Goal: Task Accomplishment & Management: Use online tool/utility

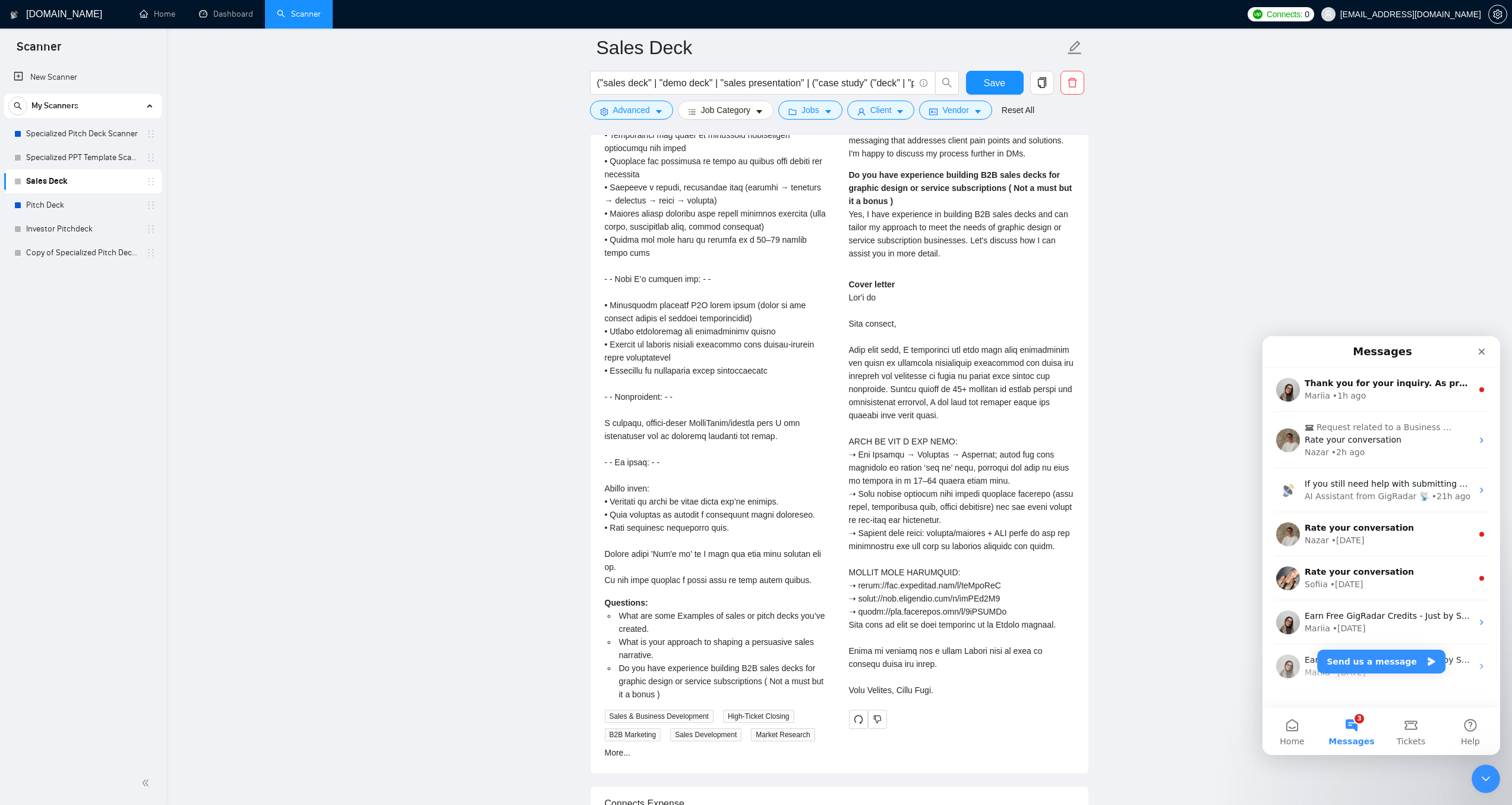
scroll to position [3662, 0]
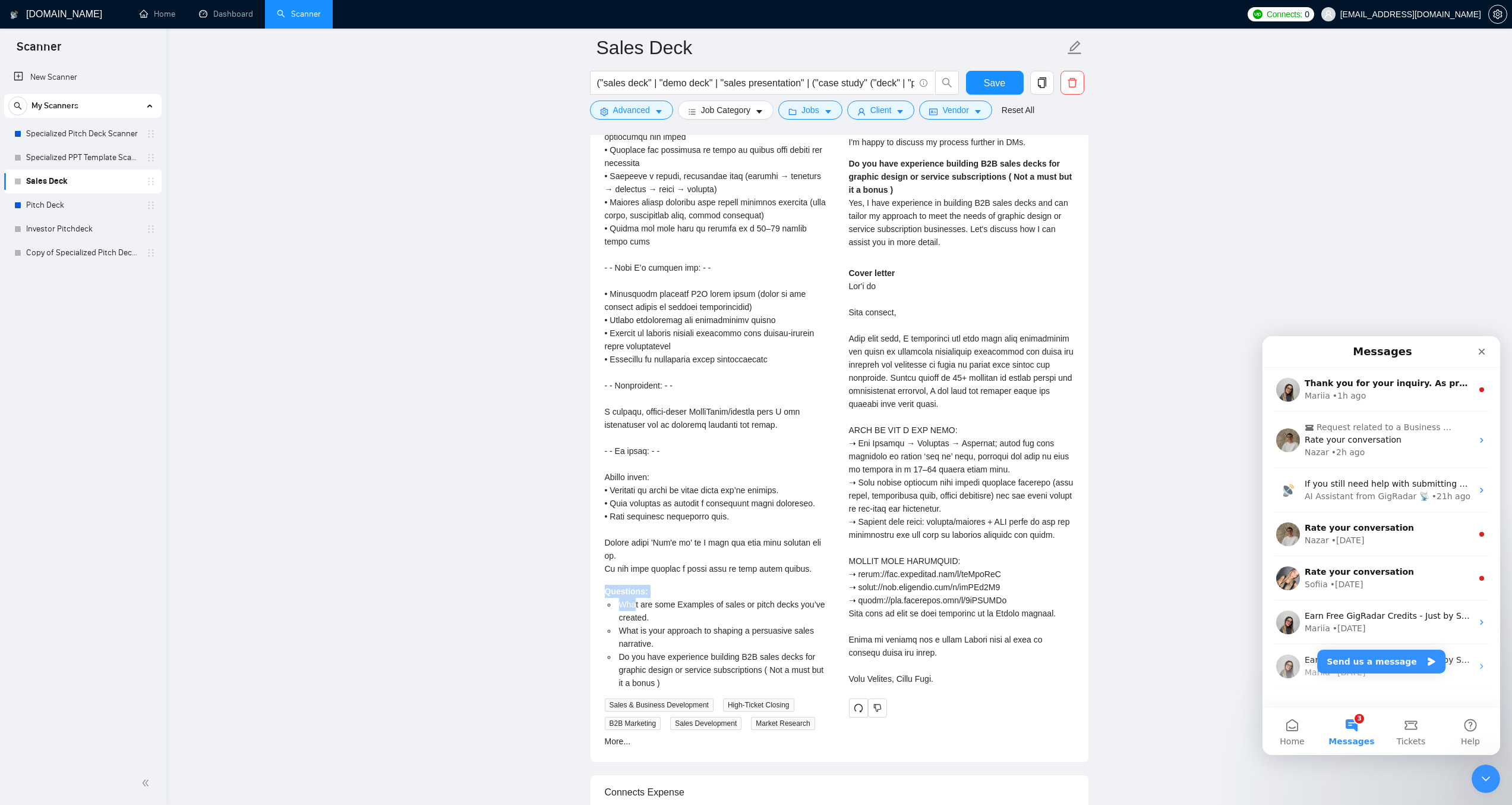
drag, startPoint x: 603, startPoint y: 593, endPoint x: 636, endPoint y: 607, distance: 35.8
click at [636, 607] on div "Sales Marketing Expert to Rewrite Pitch Deck for Subscription Service [DATE] Qu…" at bounding box center [718, 332] width 245 height 832
click at [638, 610] on li "What are some Examples of sales or pitch decks you’ve created." at bounding box center [723, 611] width 214 height 26
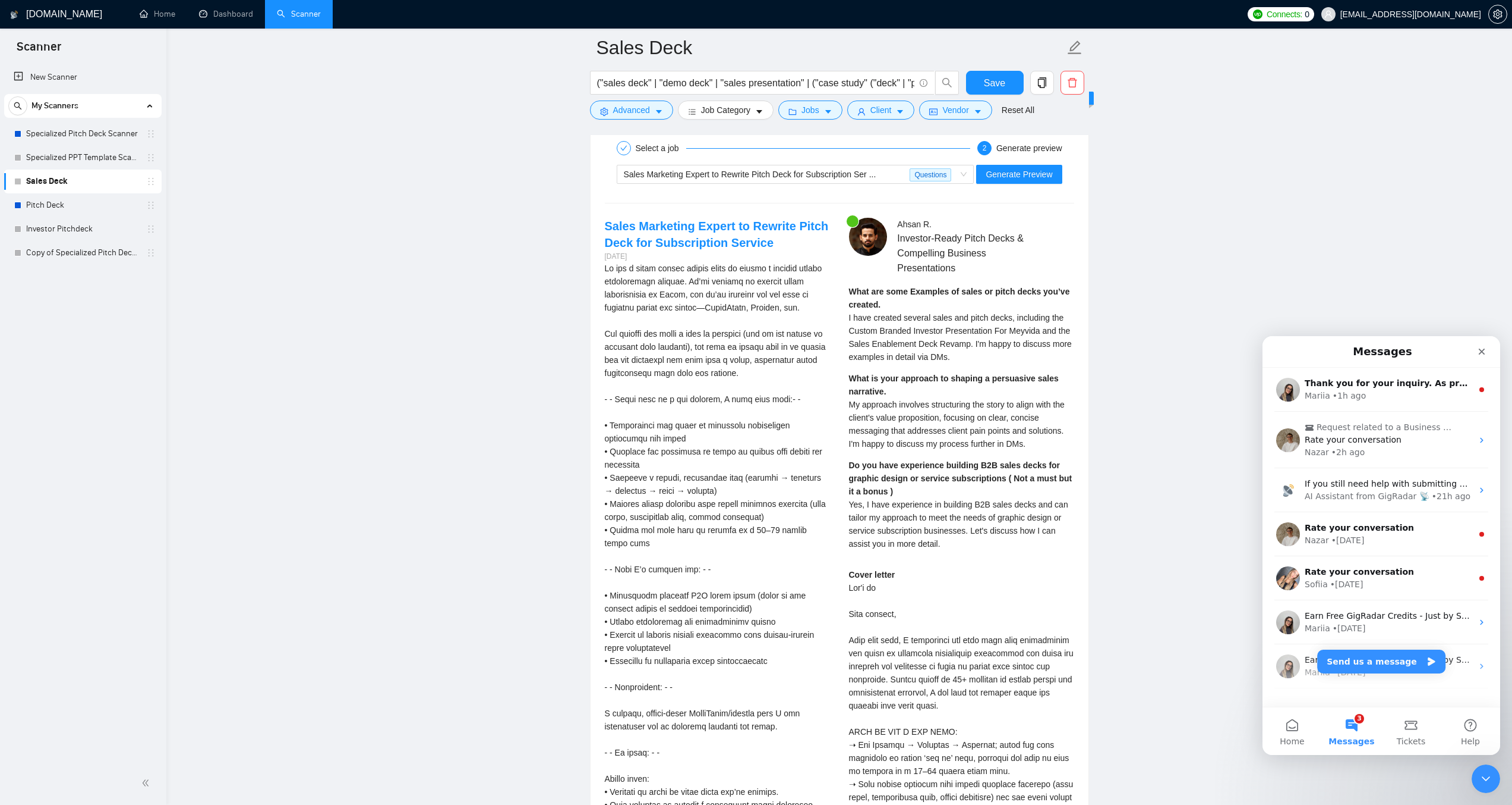
scroll to position [3365, 0]
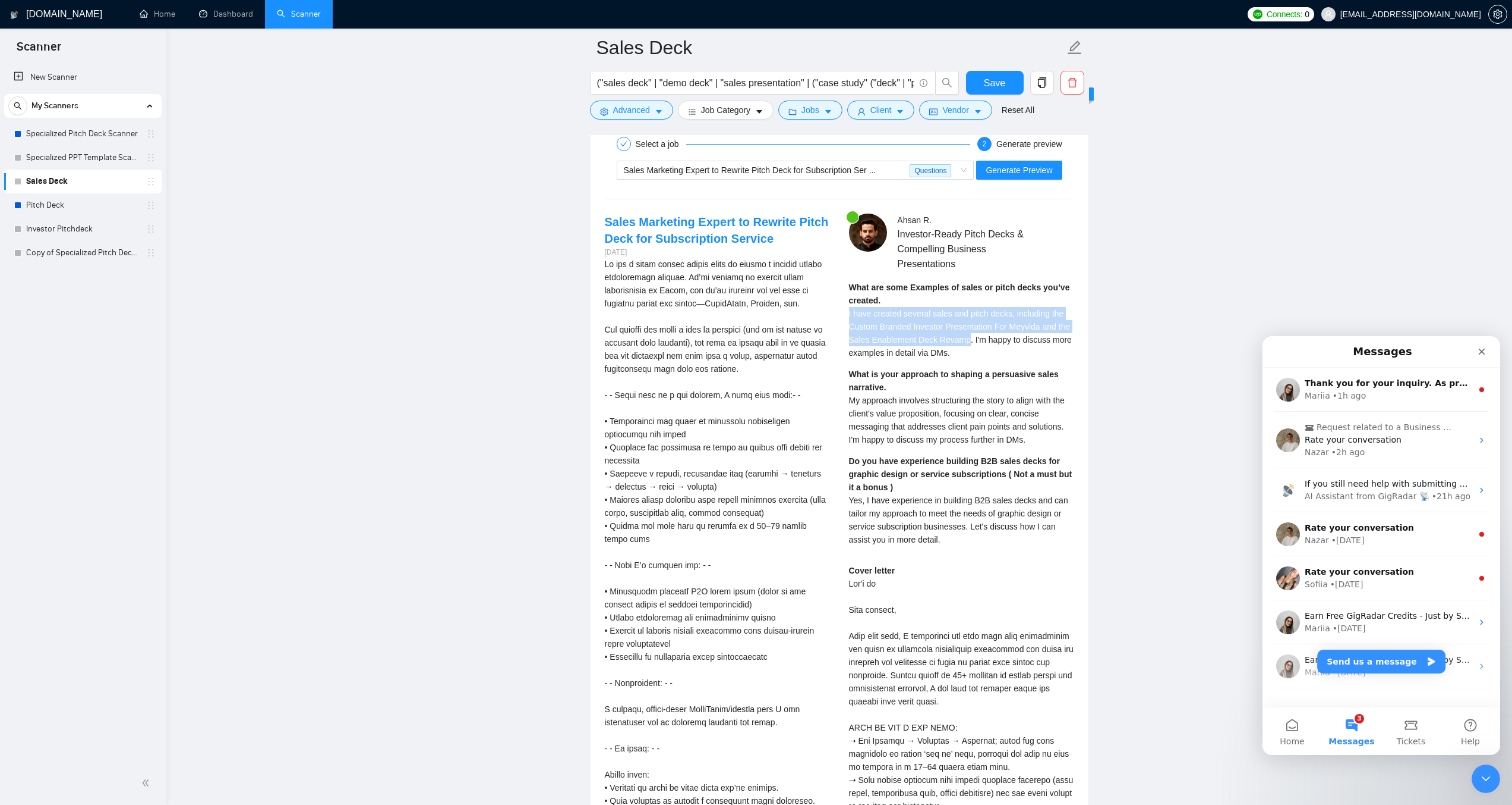
drag, startPoint x: 843, startPoint y: 310, endPoint x: 965, endPoint y: 340, distance: 125.6
click at [965, 340] on div "[PERSON_NAME] Investor-Ready Pitch Decks & Compelling Business Presentations Wh…" at bounding box center [962, 614] width 245 height 801
click at [1033, 292] on div "What are some Examples of sales or pitch decks you’ve created. I have created s…" at bounding box center [961, 320] width 225 height 78
drag, startPoint x: 952, startPoint y: 349, endPoint x: 851, endPoint y: 314, distance: 106.9
click at [851, 314] on div "What are some Examples of sales or pitch decks you’ve created. I have created s…" at bounding box center [961, 320] width 225 height 78
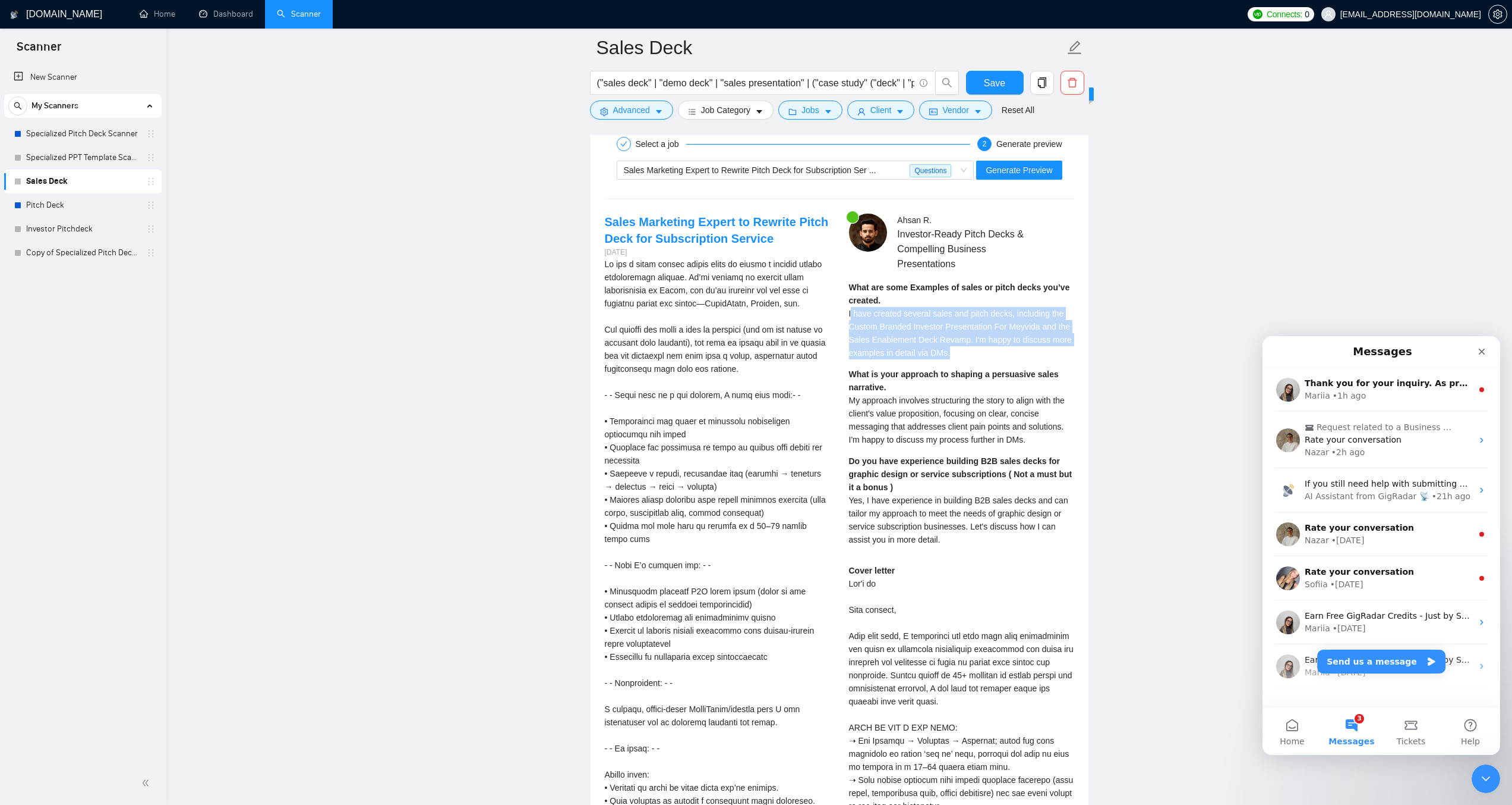
click at [875, 322] on span "I have created several sales and pitch decks, including the Custom Branded Inve…" at bounding box center [960, 332] width 223 height 49
drag, startPoint x: 850, startPoint y: 314, endPoint x: 947, endPoint y: 353, distance: 104.5
click at [947, 353] on span "I have created several sales and pitch decks, including the Custom Branded Inve…" at bounding box center [960, 332] width 223 height 49
click at [953, 346] on div "What are some Examples of sales or pitch decks you’ve created. I have created s…" at bounding box center [961, 320] width 225 height 78
drag, startPoint x: 946, startPoint y: 347, endPoint x: 883, endPoint y: 308, distance: 74.1
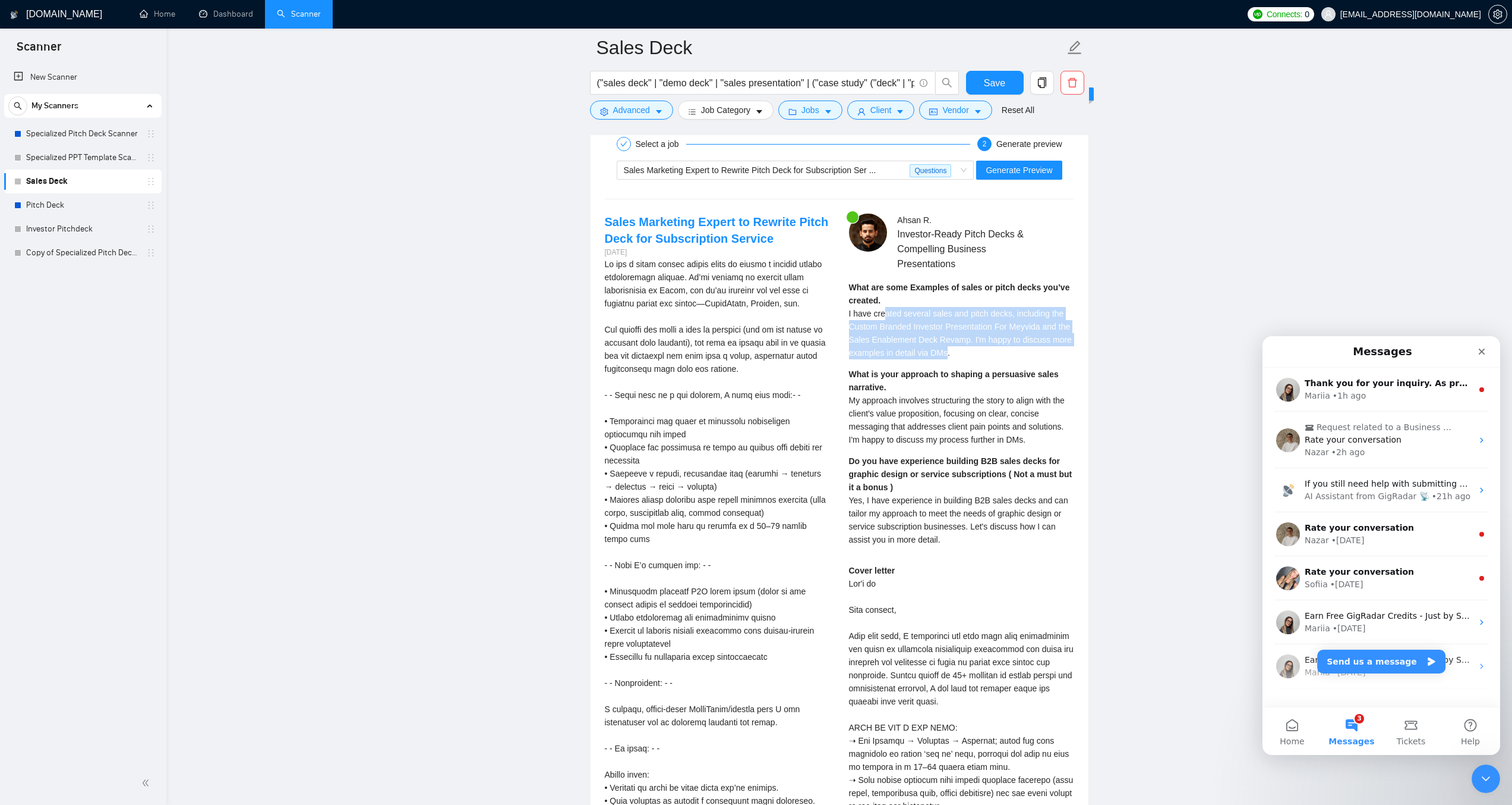
click at [883, 308] on span "I have created several sales and pitch decks, including the Custom Branded Inve…" at bounding box center [960, 332] width 223 height 49
click at [903, 320] on span "I have created several sales and pitch decks, including the Custom Branded Inve…" at bounding box center [960, 332] width 223 height 49
drag, startPoint x: 879, startPoint y: 297, endPoint x: 846, endPoint y: 282, distance: 36.2
click at [846, 282] on div "[PERSON_NAME] Investor-Ready Pitch Decks & Compelling Business Presentations Wh…" at bounding box center [962, 614] width 245 height 801
click at [909, 319] on div "What are some Examples of sales or pitch decks you’ve created. I have created s…" at bounding box center [961, 320] width 225 height 78
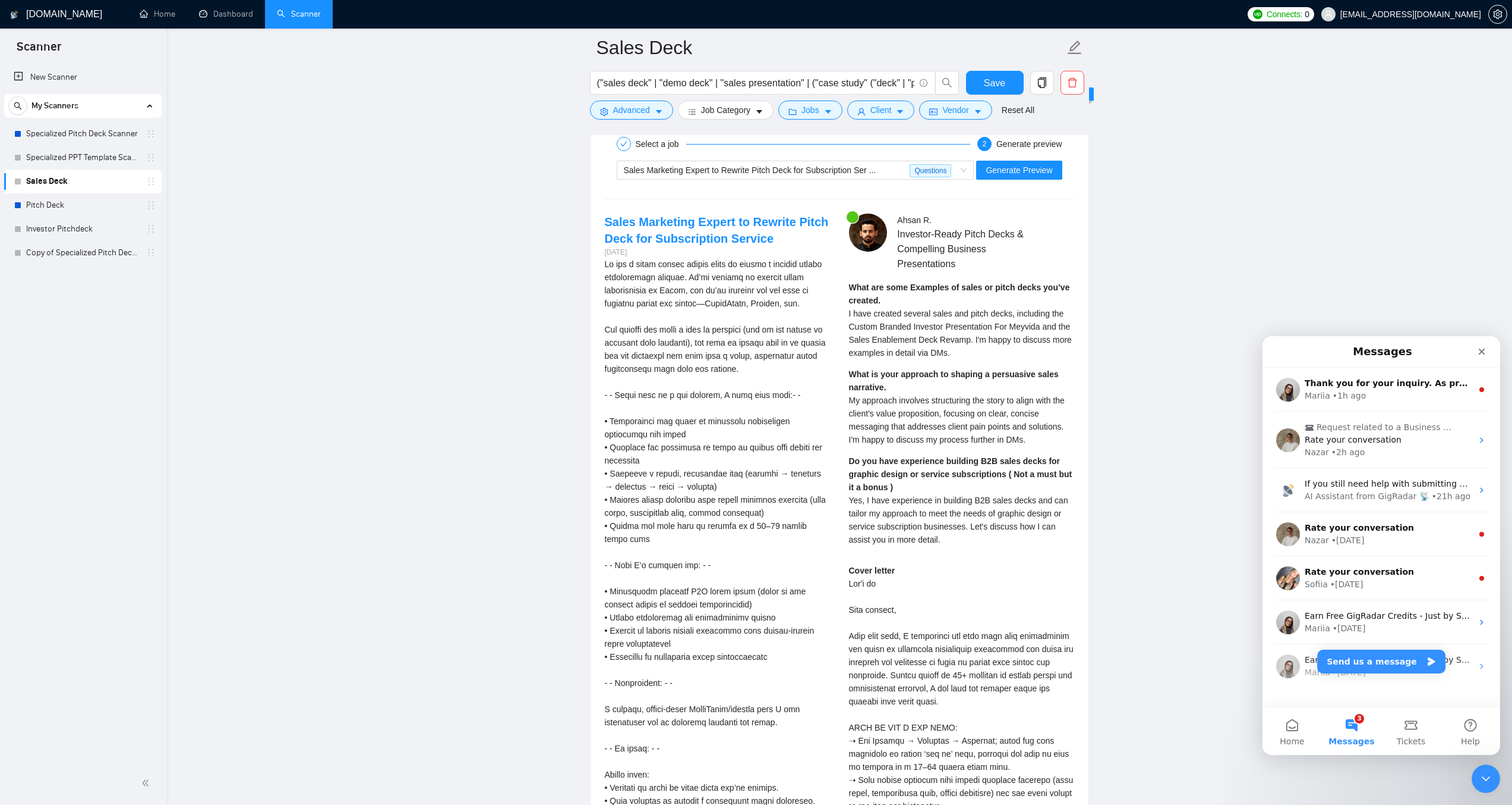
click at [847, 309] on div "[PERSON_NAME] Investor-Ready Pitch Decks & Compelling Business Presentations Wh…" at bounding box center [962, 614] width 245 height 801
drag, startPoint x: 846, startPoint y: 315, endPoint x: 969, endPoint y: 360, distance: 131.0
click at [969, 360] on div "[PERSON_NAME] Investor-Ready Pitch Decks & Compelling Business Presentations Wh…" at bounding box center [962, 614] width 245 height 801
click at [938, 343] on span "I have created several sales and pitch decks, including the Custom Branded Inve…" at bounding box center [960, 332] width 223 height 49
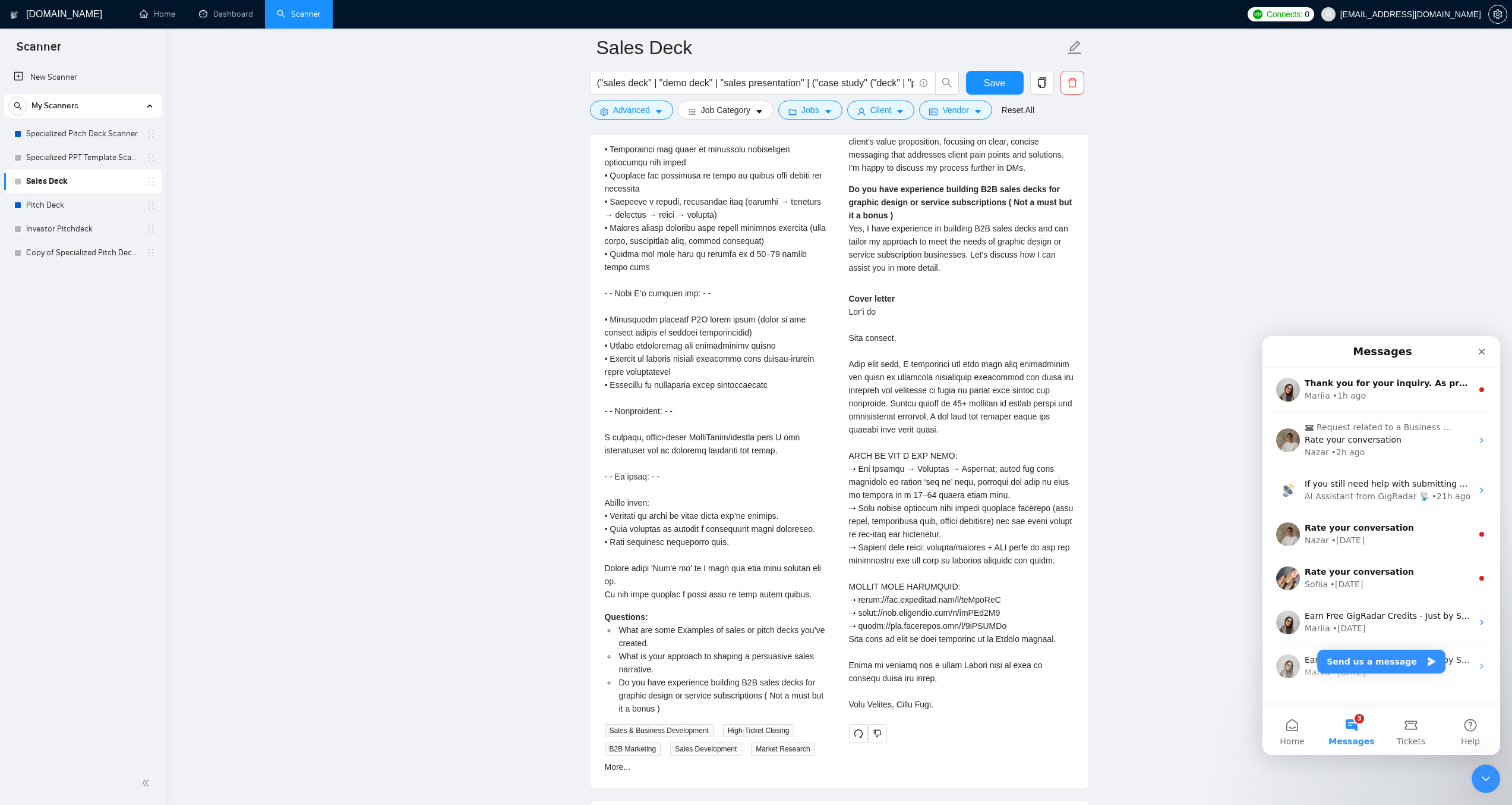
scroll to position [3662, 0]
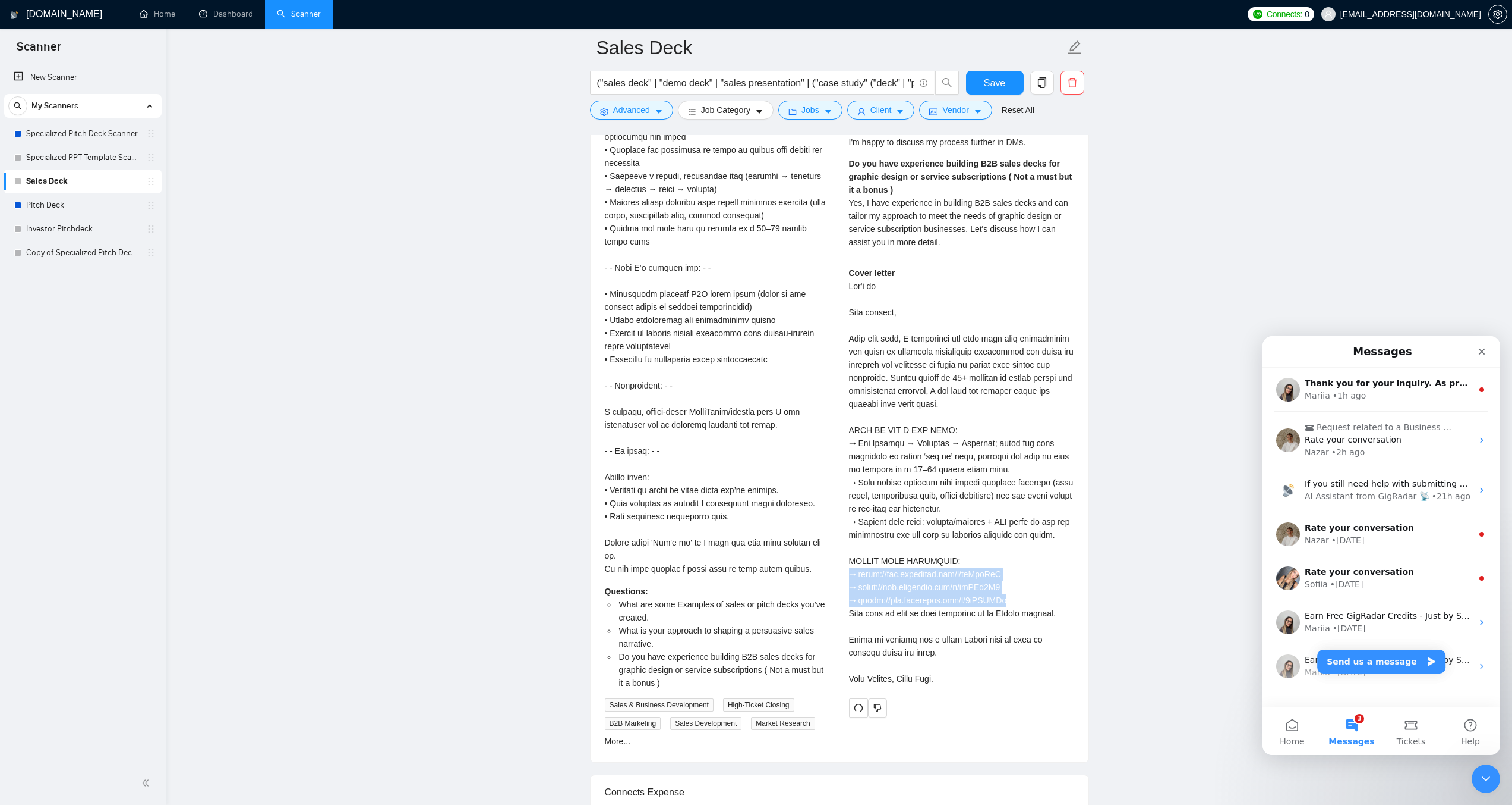
drag, startPoint x: 1030, startPoint y: 595, endPoint x: 847, endPoint y: 568, distance: 185.0
click at [847, 568] on div "[PERSON_NAME] Investor-Ready Pitch Decks & Compelling Business Presentations Wh…" at bounding box center [962, 317] width 245 height 801
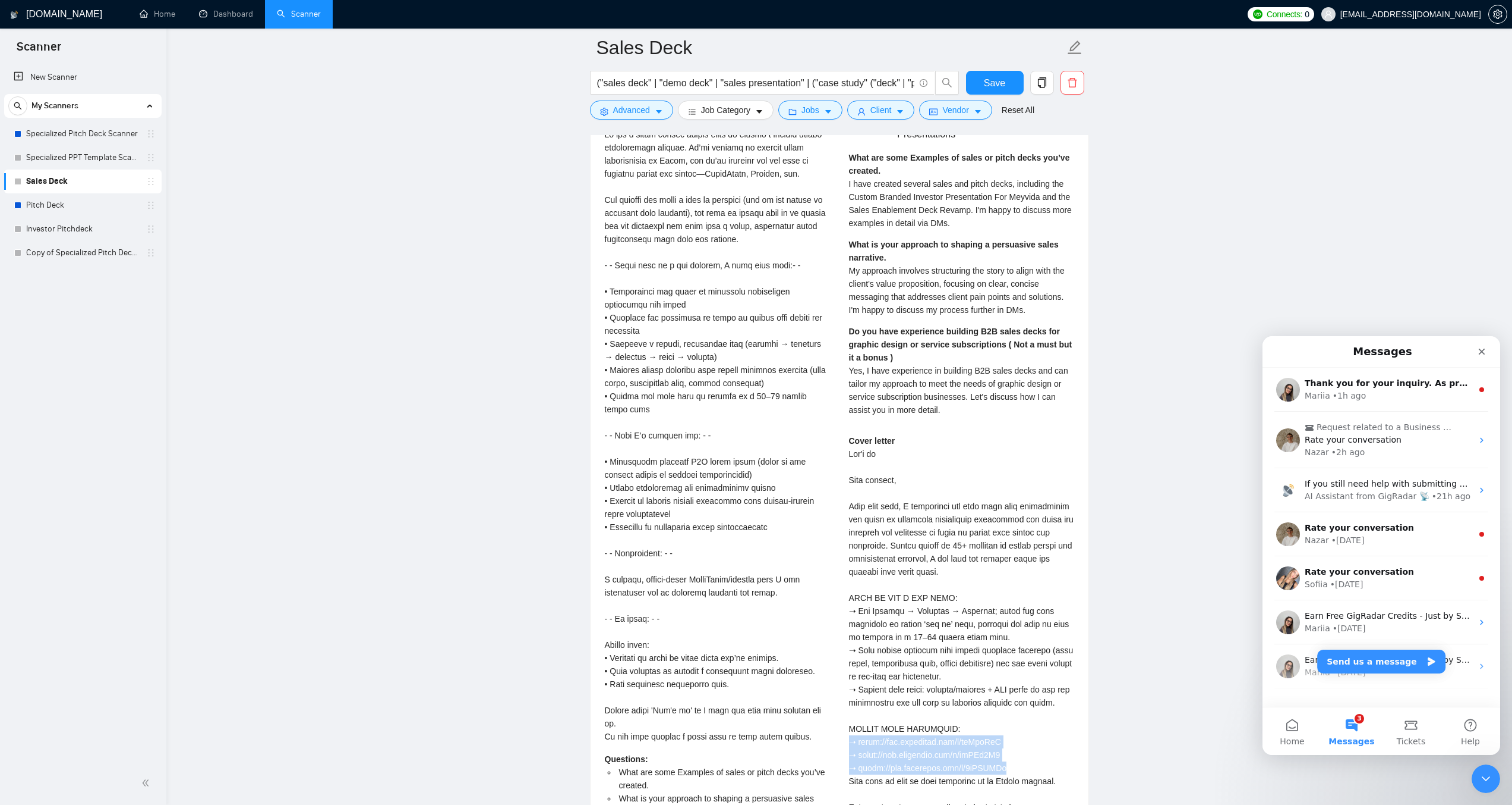
scroll to position [3483, 0]
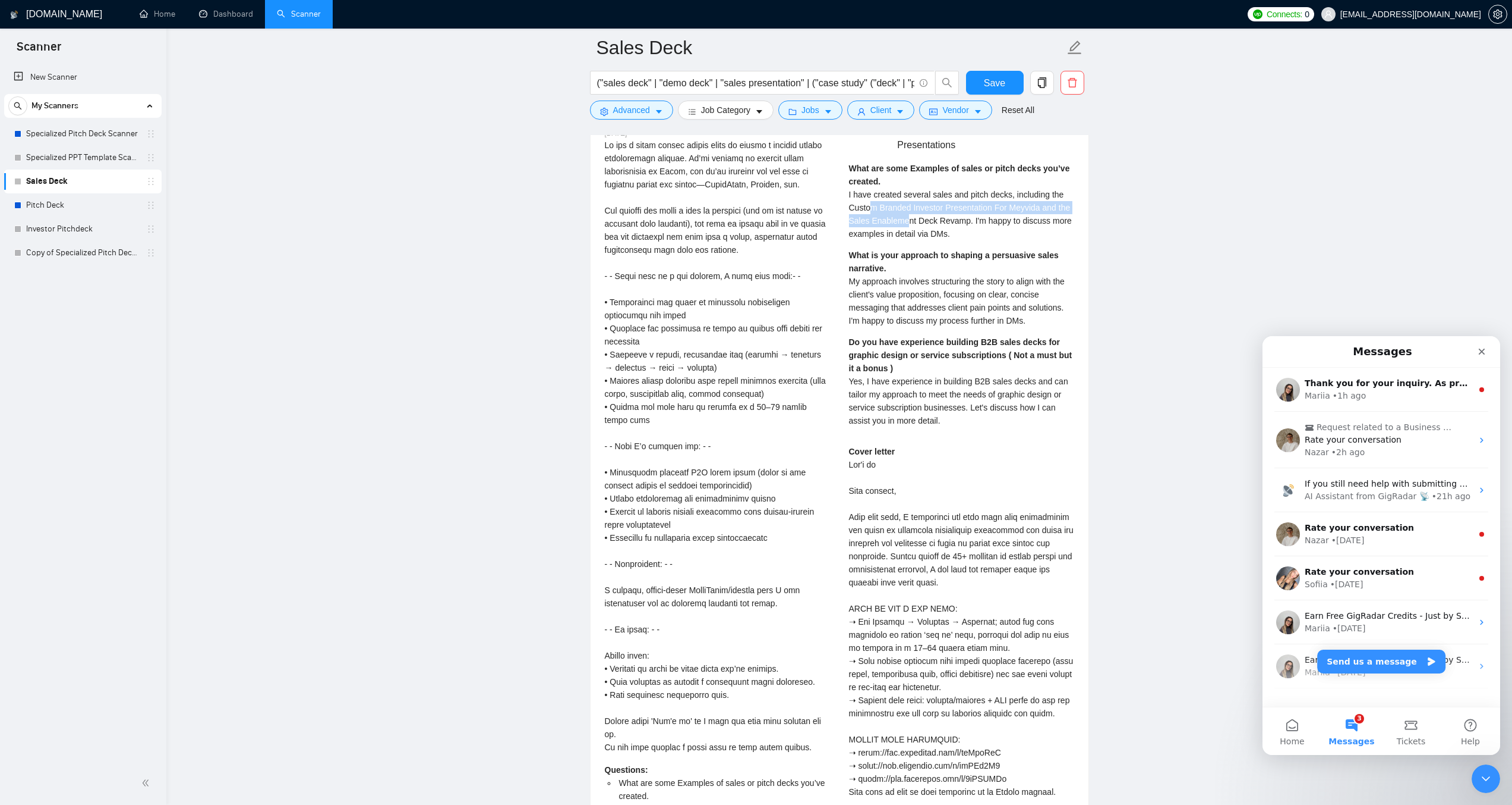
drag, startPoint x: 871, startPoint y: 204, endPoint x: 904, endPoint y: 226, distance: 39.7
click at [904, 226] on div "What are some Examples of sales or pitch decks you’ve created. I have created s…" at bounding box center [961, 201] width 225 height 78
drag, startPoint x: 931, startPoint y: 219, endPoint x: 936, endPoint y: 216, distance: 5.8
click at [932, 217] on span "I have created several sales and pitch decks, including the Custom Branded Inve…" at bounding box center [960, 214] width 223 height 49
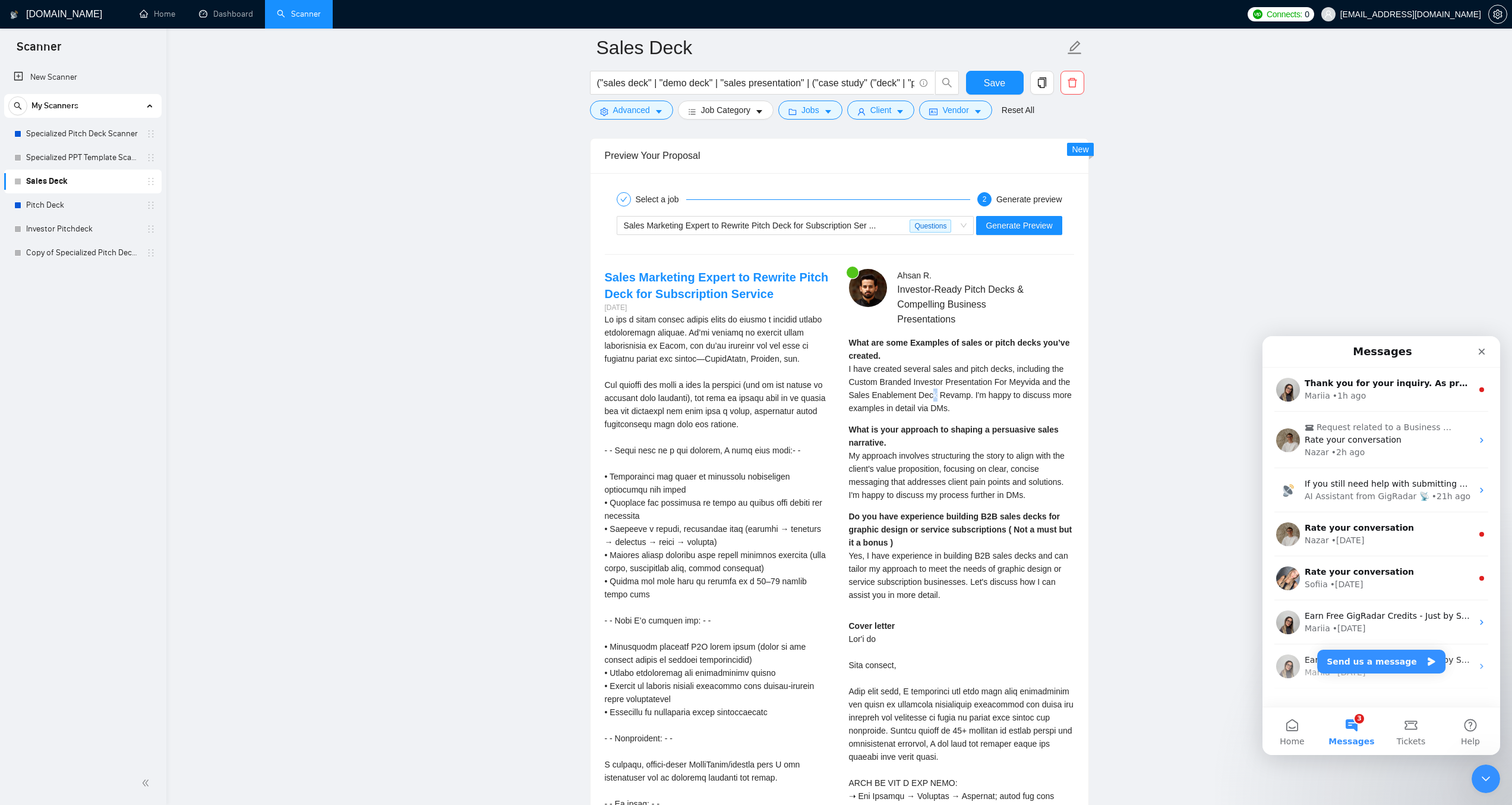
scroll to position [3305, 0]
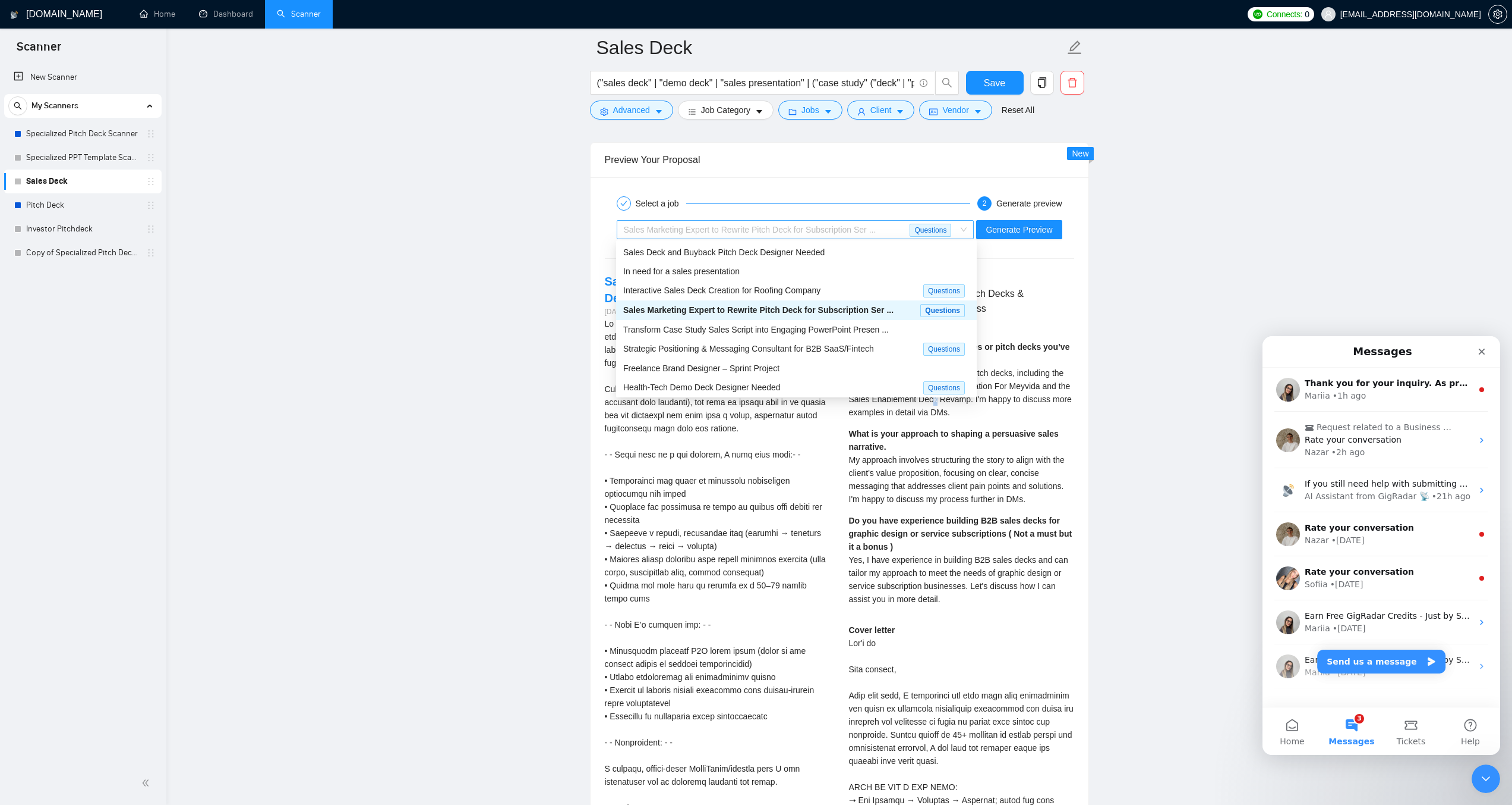
click at [847, 229] on span "Sales Marketing Expert to Rewrite Pitch Deck for Subscription Ser ..." at bounding box center [750, 230] width 253 height 9
click at [807, 364] on div "Freelance Brand Designer – Sprint Project" at bounding box center [796, 368] width 346 height 13
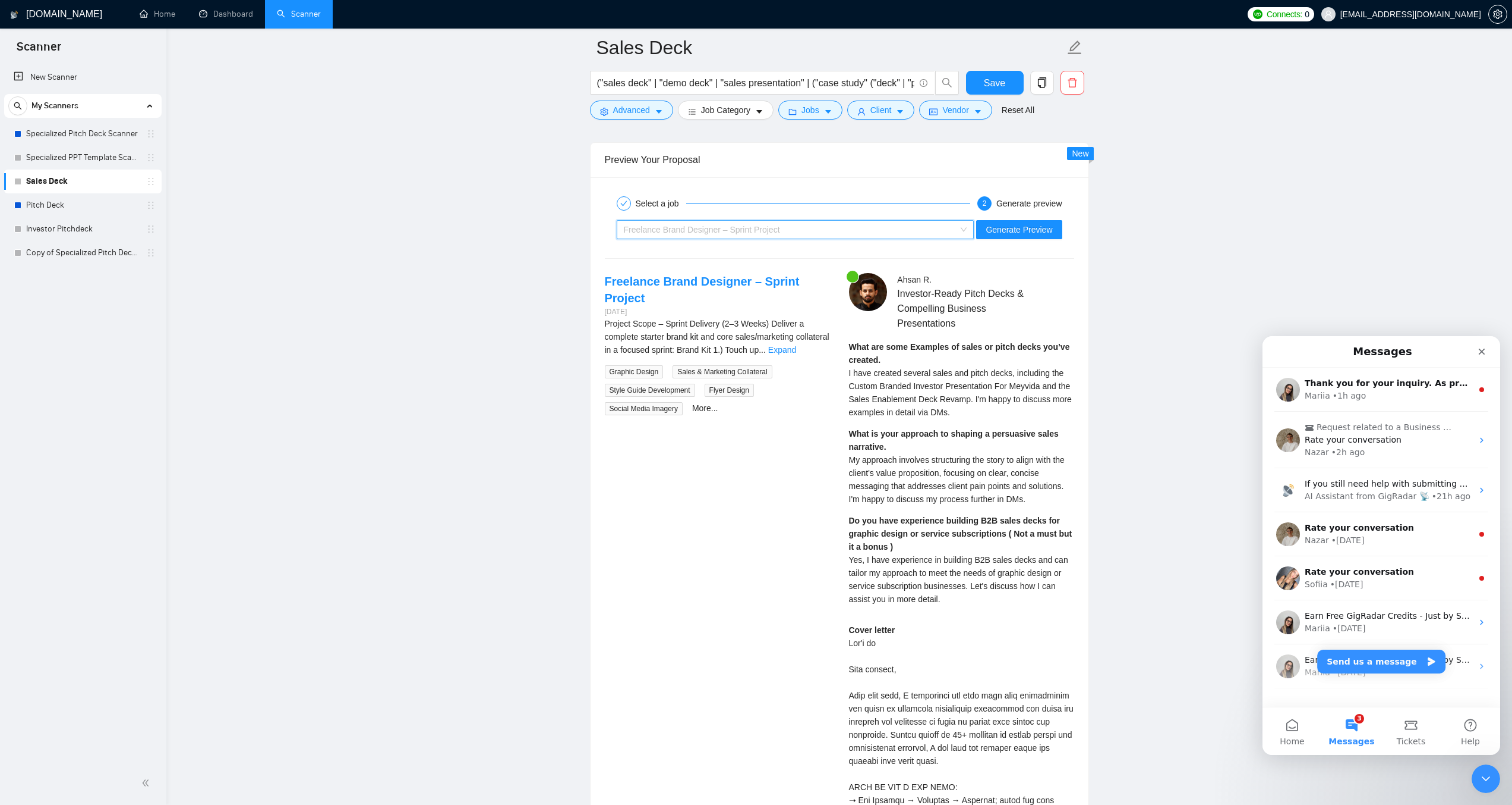
click at [803, 221] on div "Freelance Brand Designer – Sprint Project" at bounding box center [791, 229] width 333 height 18
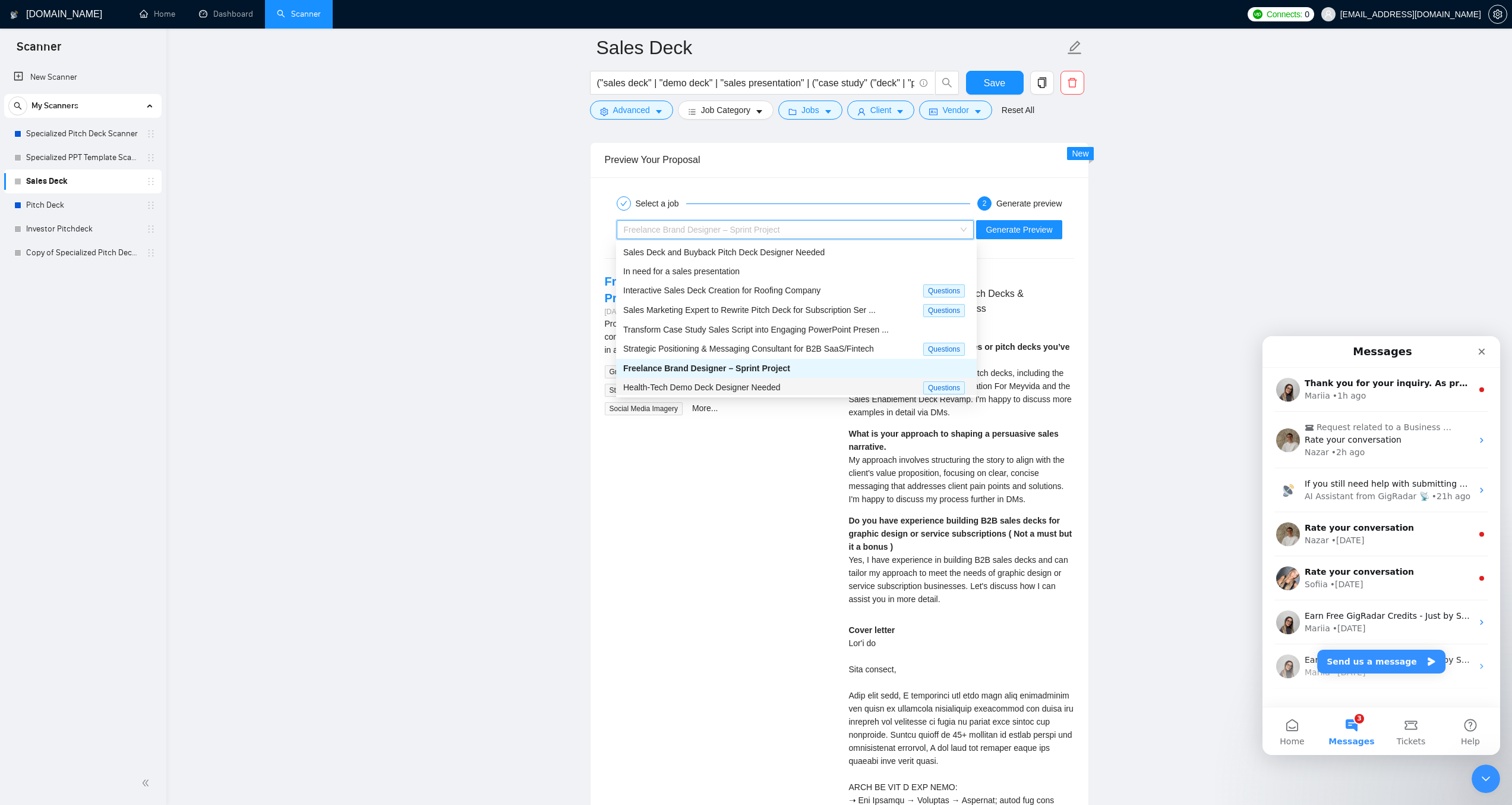
click at [749, 387] on span "Health-Tech Demo Deck Designer Needed" at bounding box center [702, 387] width 158 height 9
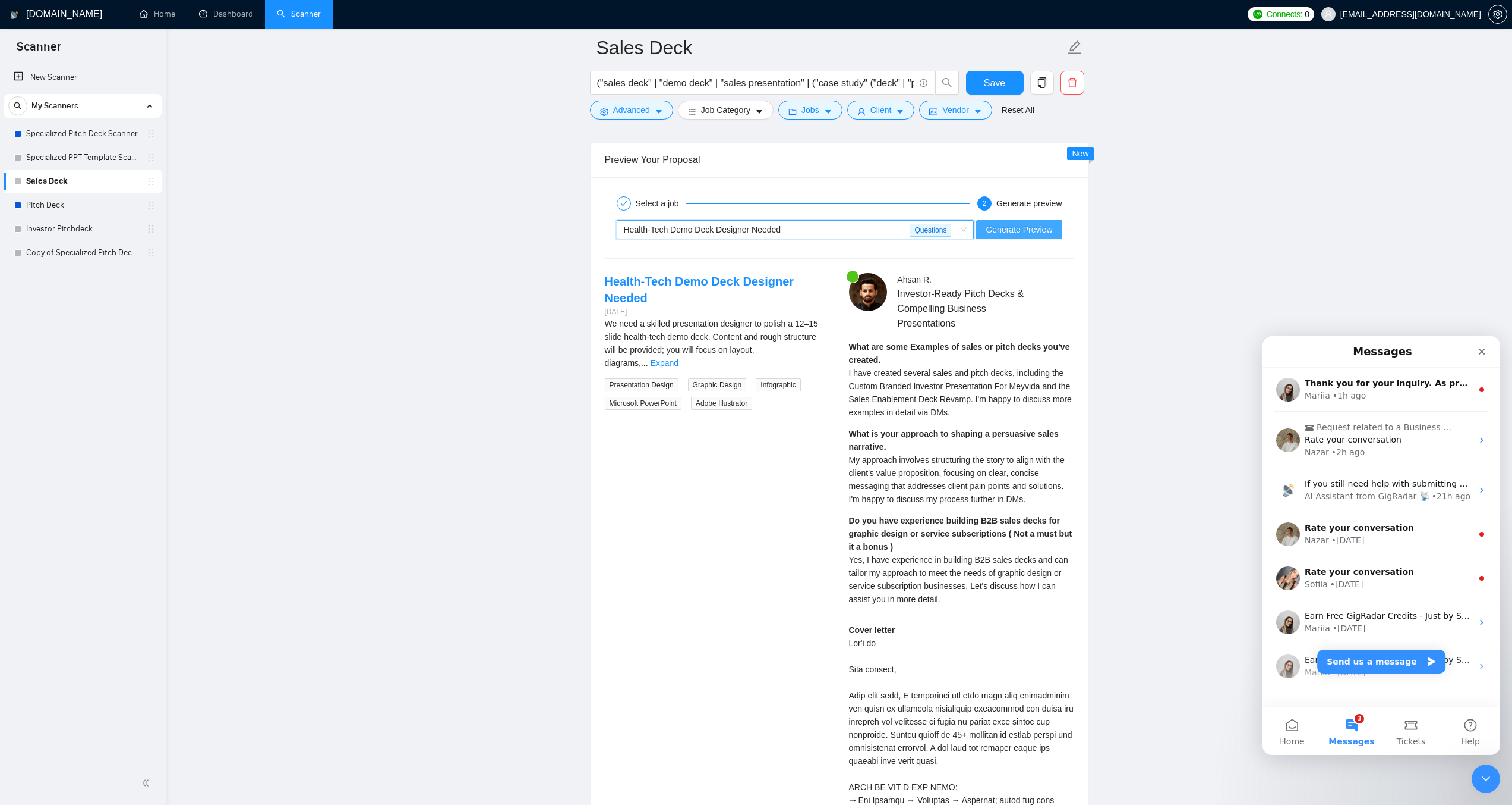
click at [1042, 225] on span "Generate Preview" at bounding box center [1018, 230] width 66 height 13
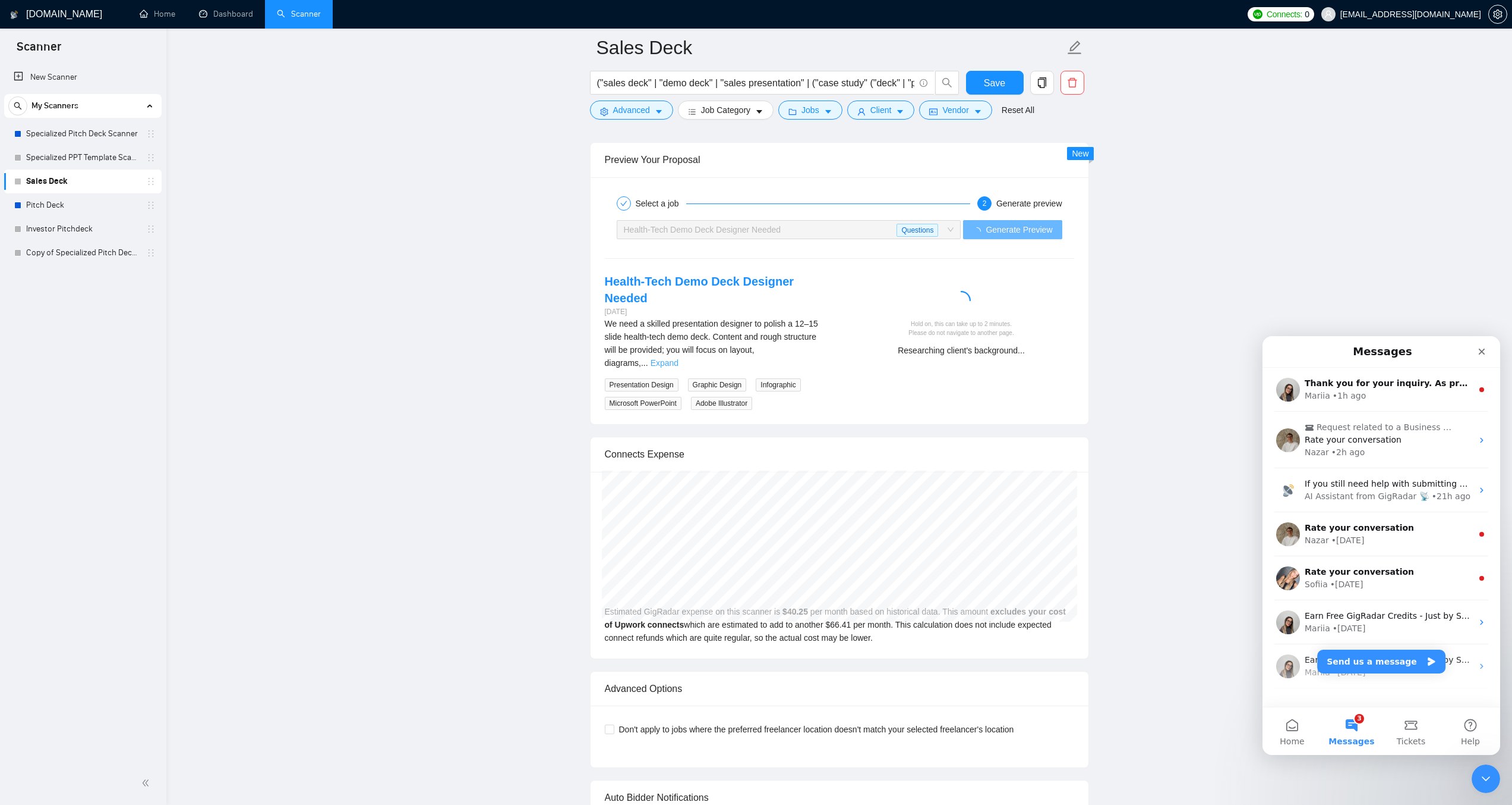
click at [679, 358] on link "Expand" at bounding box center [665, 362] width 28 height 9
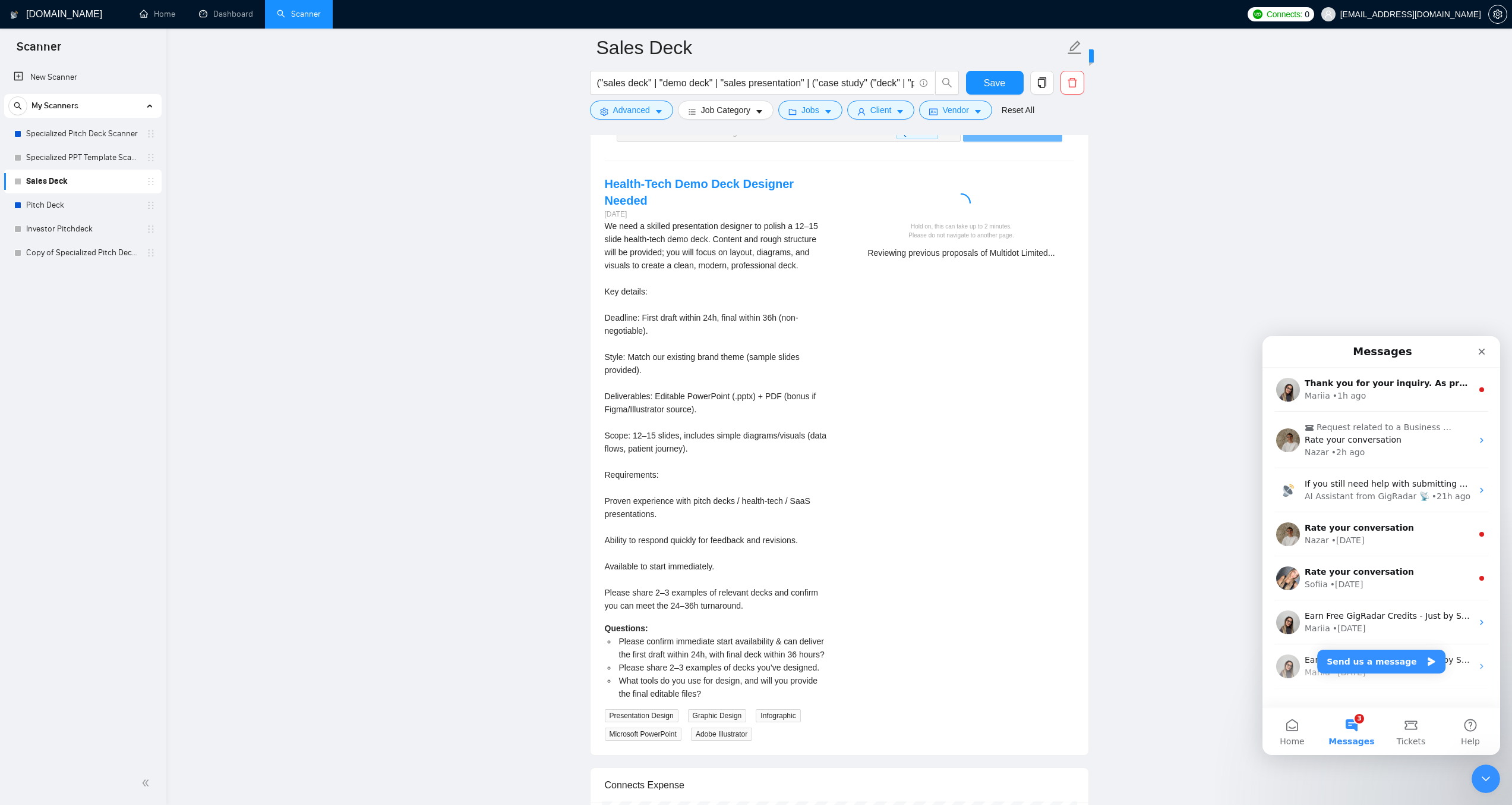
scroll to position [3424, 0]
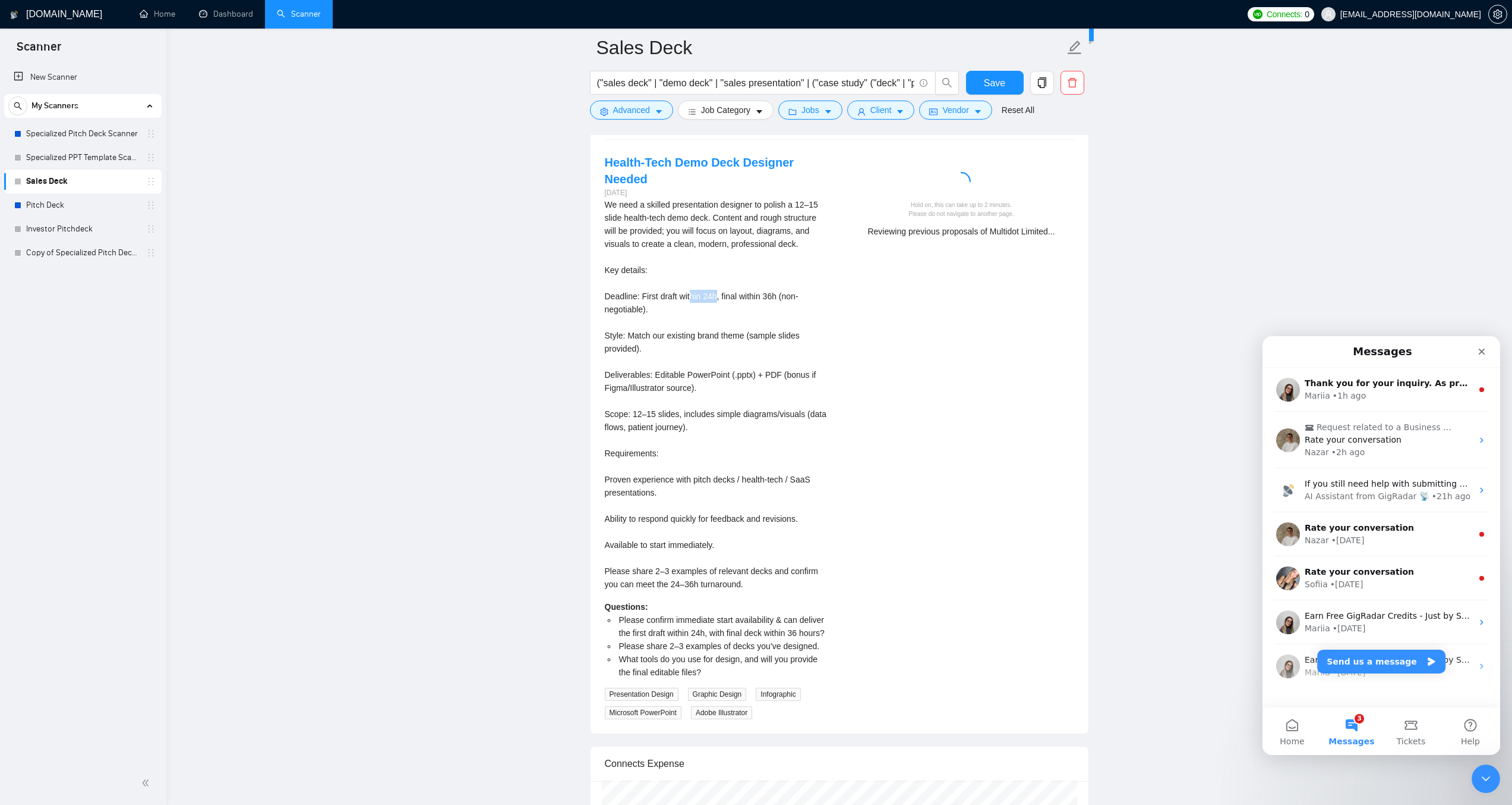
drag, startPoint x: 690, startPoint y: 296, endPoint x: 715, endPoint y: 298, distance: 25.1
click at [715, 298] on div "We need a skilled presentation designer to polish a 12–15 slide health-tech dem…" at bounding box center [717, 394] width 225 height 392
click at [731, 290] on div "We need a skilled presentation designer to polish a 12–15 slide health-tech dem…" at bounding box center [717, 394] width 225 height 392
drag, startPoint x: 781, startPoint y: 289, endPoint x: 801, endPoint y: 305, distance: 25.6
click at [801, 305] on div "We need a skilled presentation designer to polish a 12–15 slide health-tech dem…" at bounding box center [717, 394] width 225 height 392
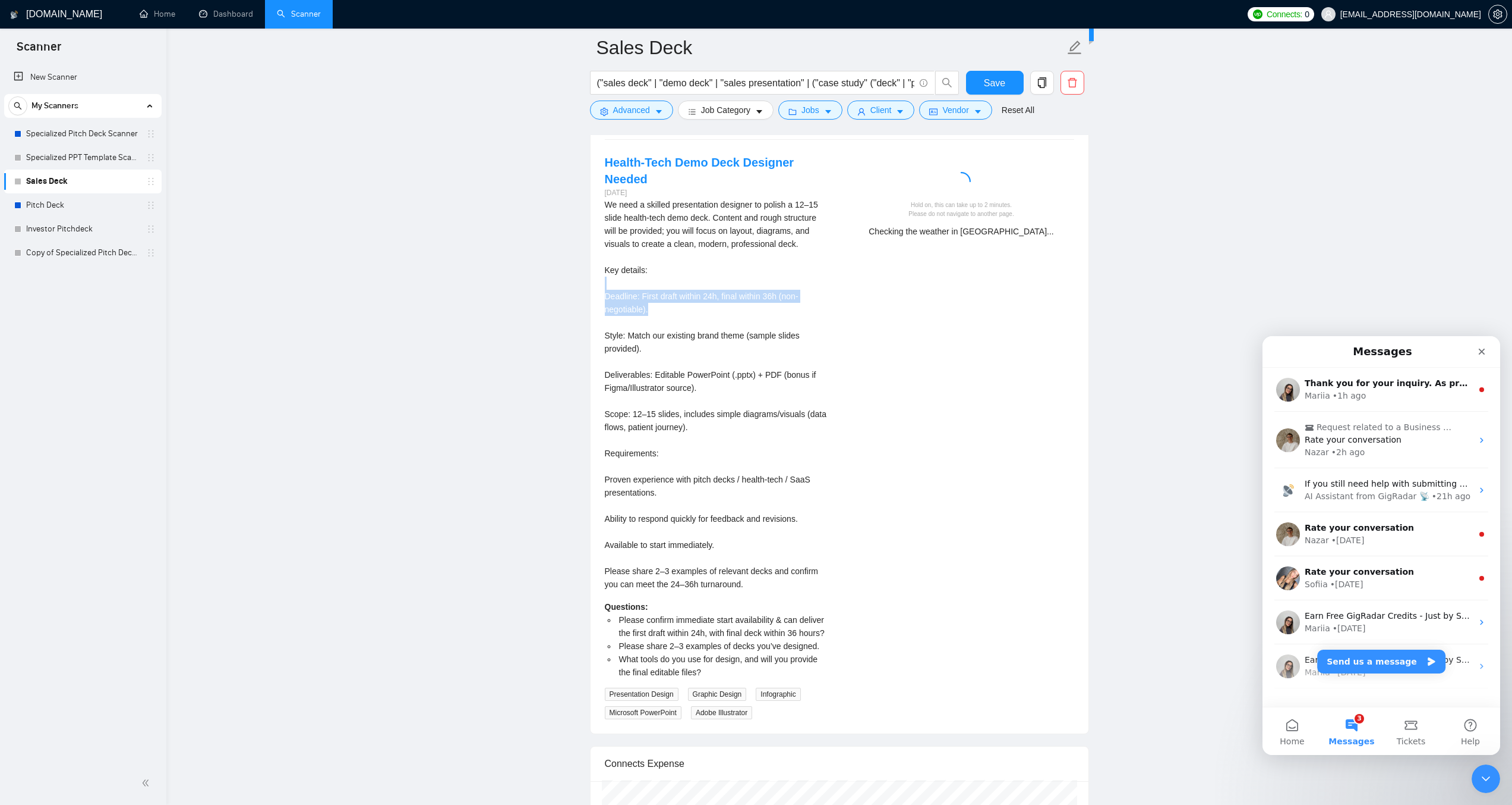
click at [803, 308] on div "We need a skilled presentation designer to polish a 12–15 slide health-tech dem…" at bounding box center [717, 394] width 225 height 392
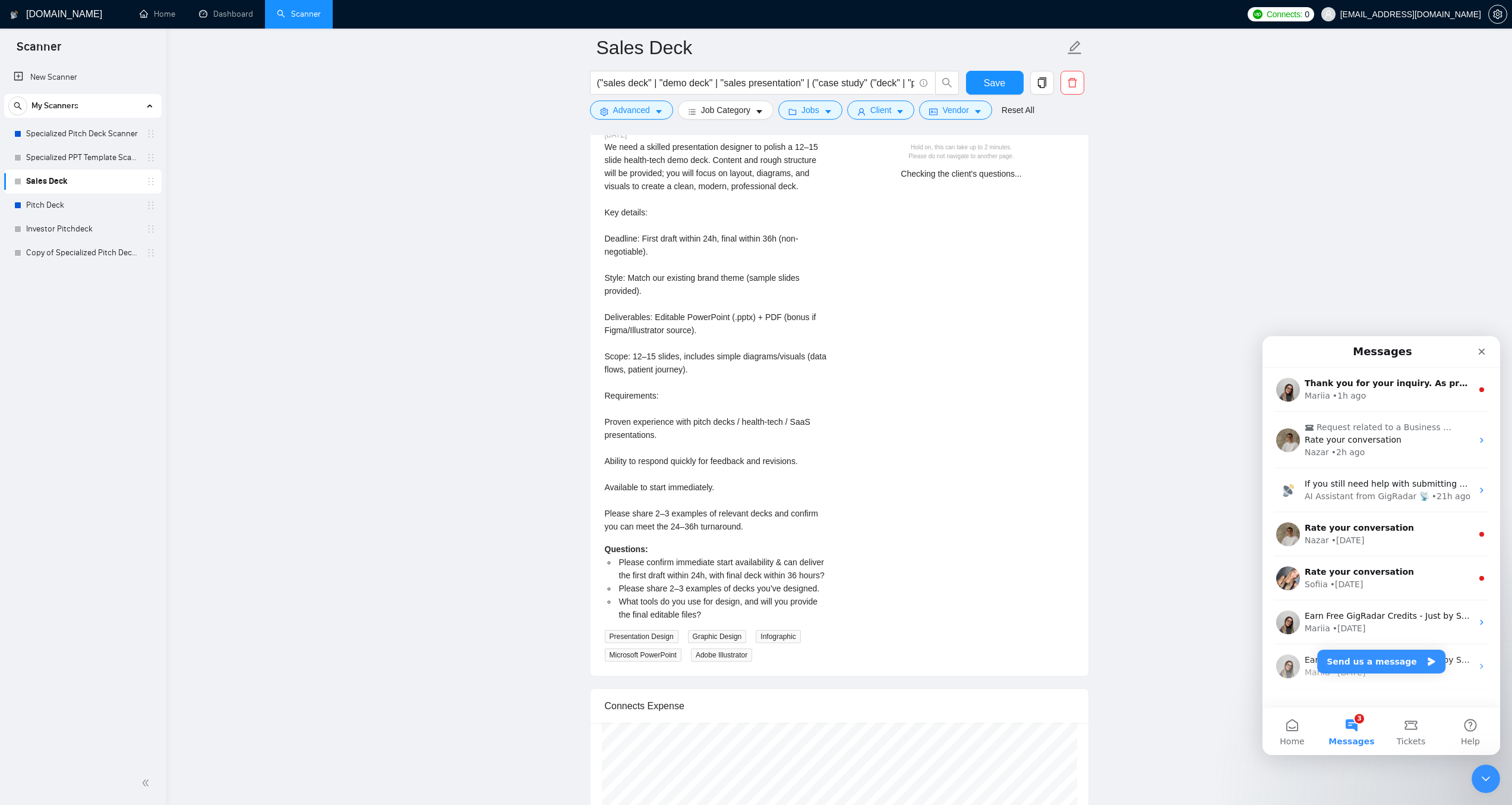
scroll to position [3483, 0]
drag, startPoint x: 621, startPoint y: 559, endPoint x: 691, endPoint y: 565, distance: 70.3
click at [691, 565] on span "Please confirm immediate start availability & can deliver the first draft withi…" at bounding box center [721, 567] width 205 height 22
click at [688, 544] on div "Questions: Please confirm immediate start availability & can deliver the first …" at bounding box center [717, 580] width 225 height 78
click at [905, 207] on link "Expand" at bounding box center [891, 212] width 28 height 9
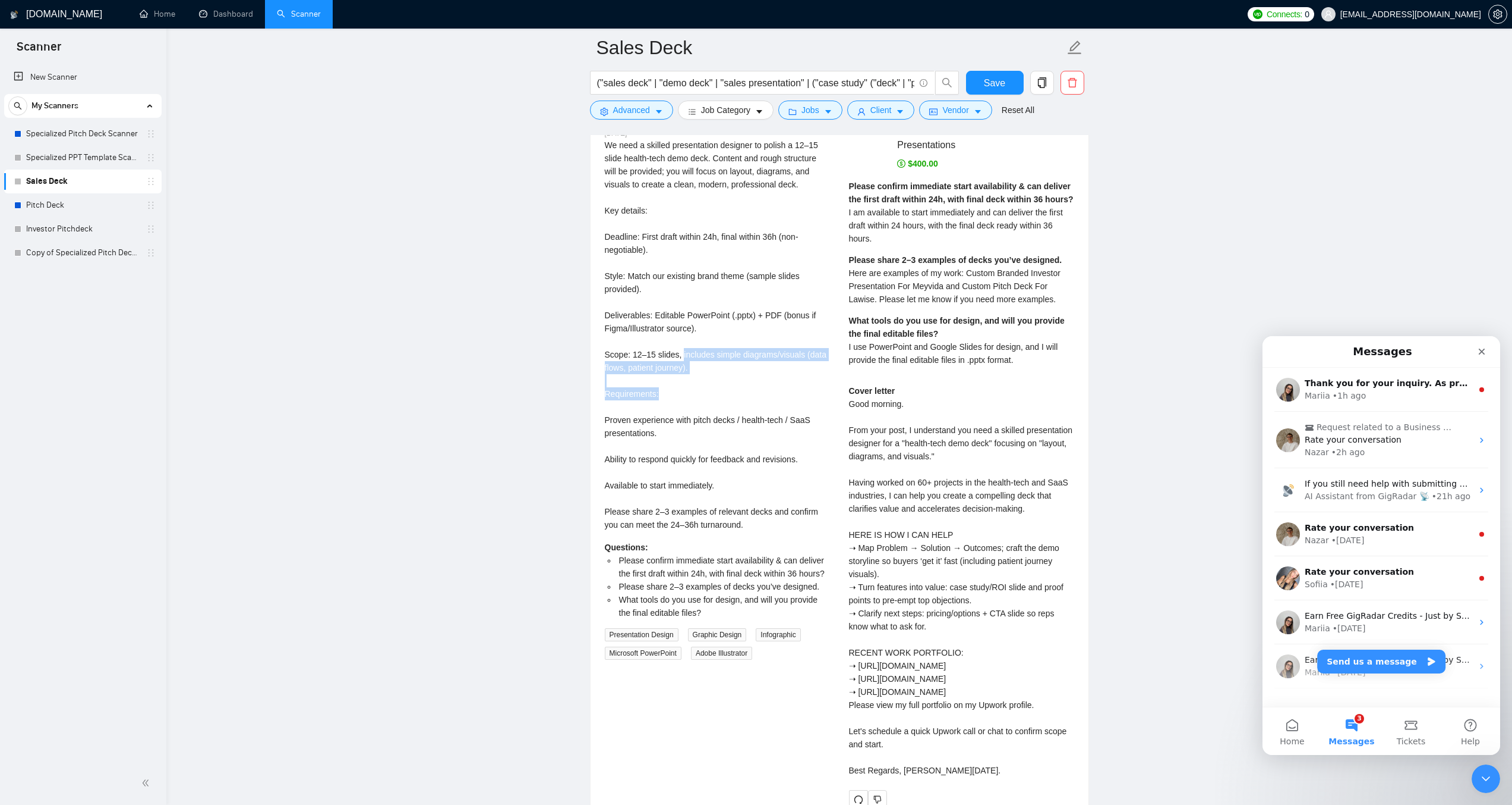
click at [697, 388] on div "We need a skilled presentation designer to polish a 12–15 slide health-tech dem…" at bounding box center [717, 334] width 225 height 392
click at [711, 281] on div "We need a skilled presentation designer to polish a 12–15 slide health-tech dem…" at bounding box center [717, 334] width 225 height 392
click at [964, 274] on span "Here are examples of my work: Custom Branded Investor Presentation For Meyvida …" at bounding box center [955, 286] width 212 height 35
drag, startPoint x: 1022, startPoint y: 304, endPoint x: 973, endPoint y: 292, distance: 50.4
click at [973, 292] on div "Please share 2–3 examples of decks you’ve designed. Here are examples of my wor…" at bounding box center [961, 279] width 225 height 52
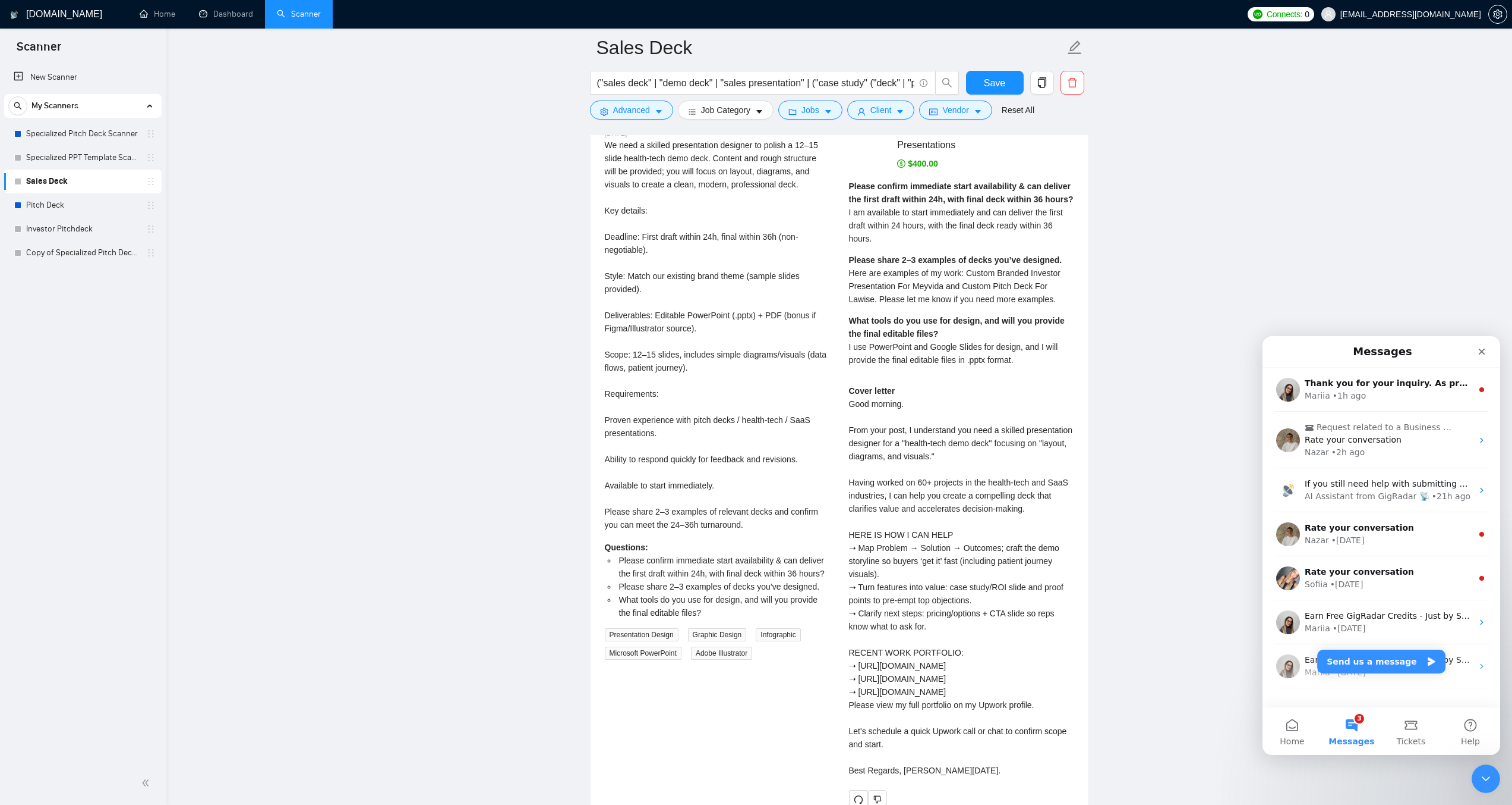
click at [938, 290] on span "Here are examples of my work: Custom Branded Investor Presentation For Meyvida …" at bounding box center [955, 286] width 212 height 35
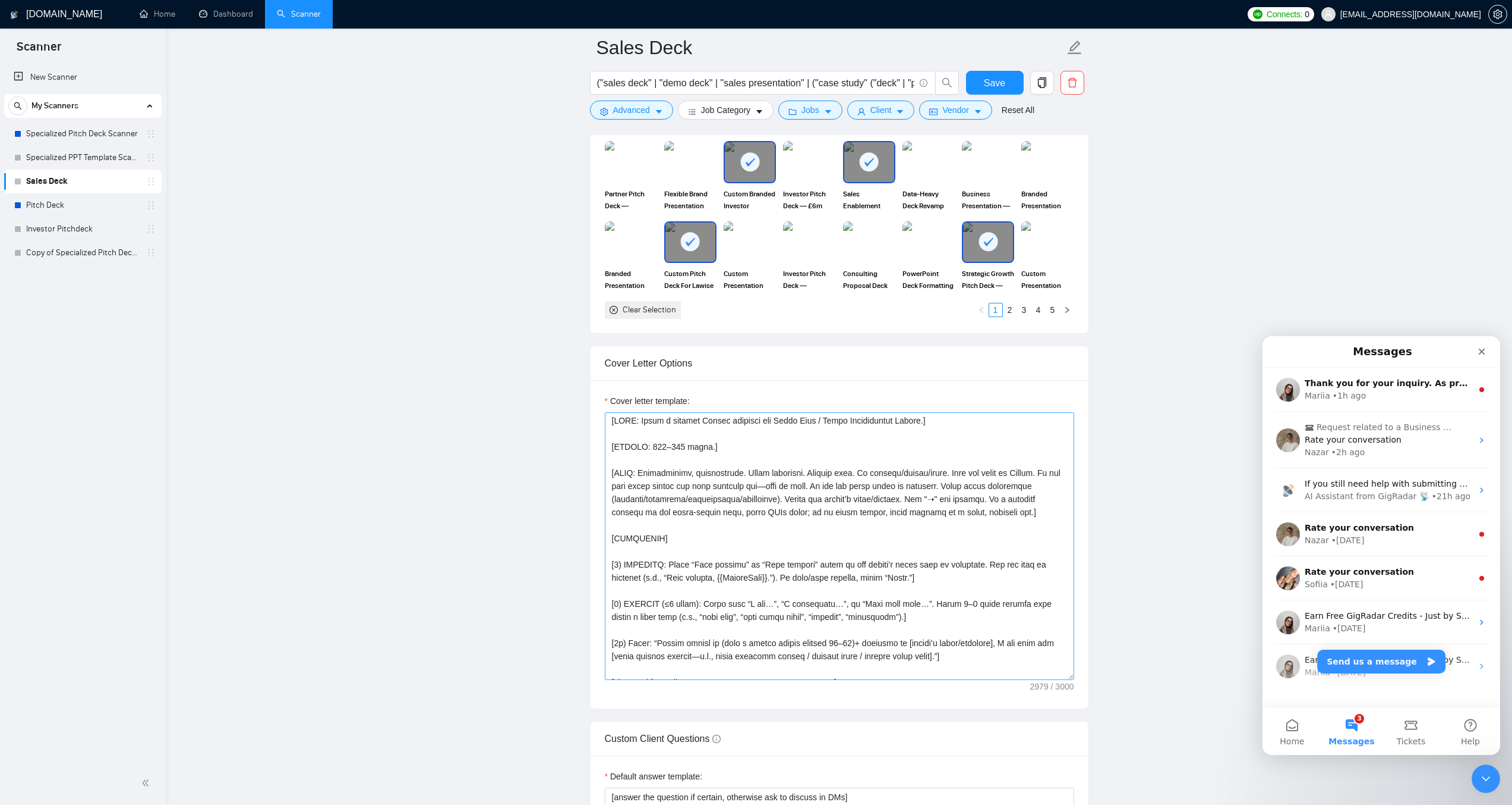
scroll to position [0, 0]
drag, startPoint x: 649, startPoint y: 445, endPoint x: 707, endPoint y: 445, distance: 58.0
click at [707, 445] on textarea "Cover letter template:" at bounding box center [839, 545] width 469 height 268
drag, startPoint x: 762, startPoint y: 420, endPoint x: 916, endPoint y: 418, distance: 154.0
click at [916, 418] on textarea "Cover letter template:" at bounding box center [839, 545] width 469 height 268
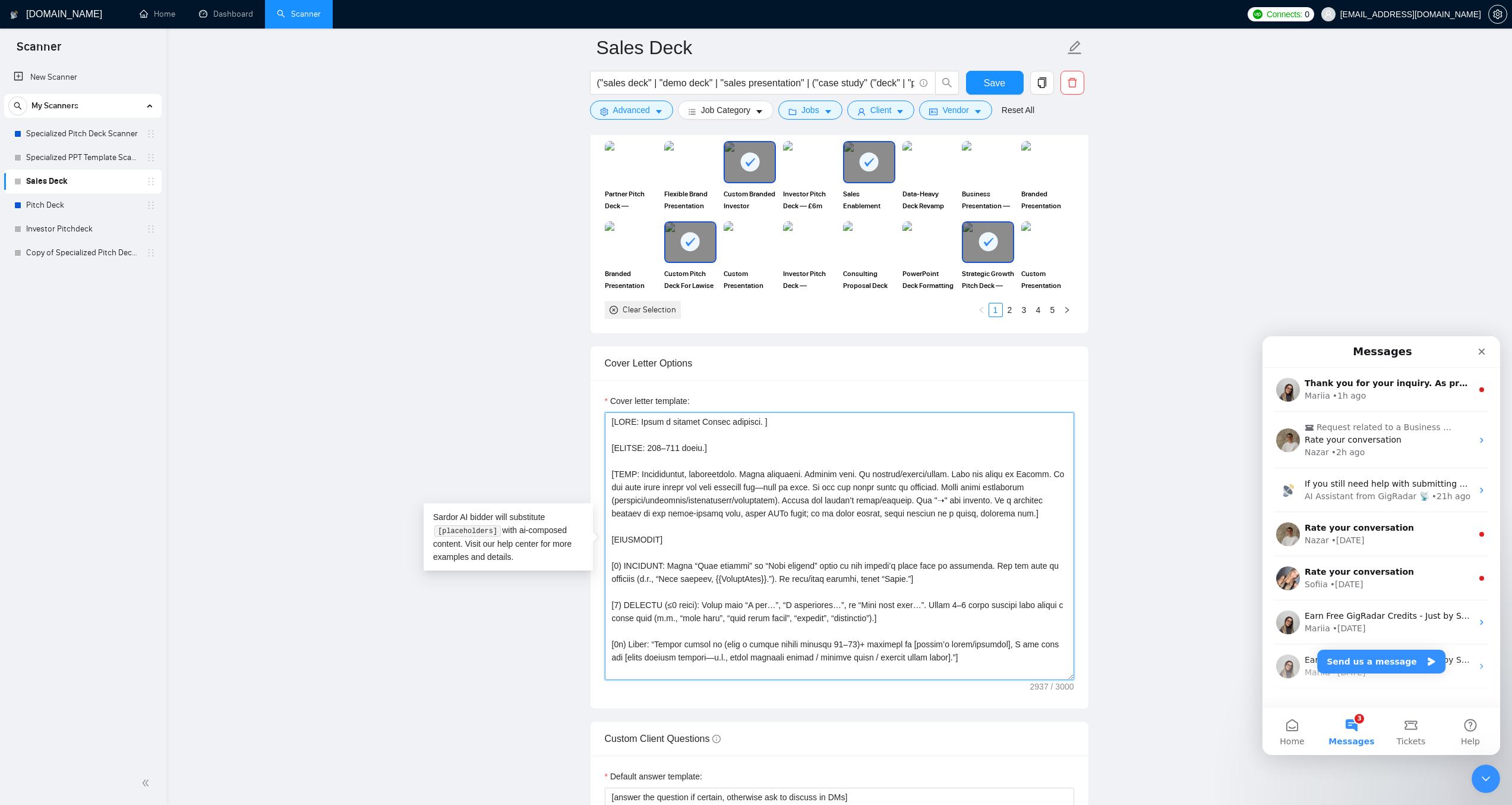
paste textarea "120–170 words."
drag, startPoint x: 727, startPoint y: 449, endPoint x: 614, endPoint y: 431, distance: 114.4
click at [614, 431] on textarea "Cover letter template:" at bounding box center [839, 545] width 469 height 268
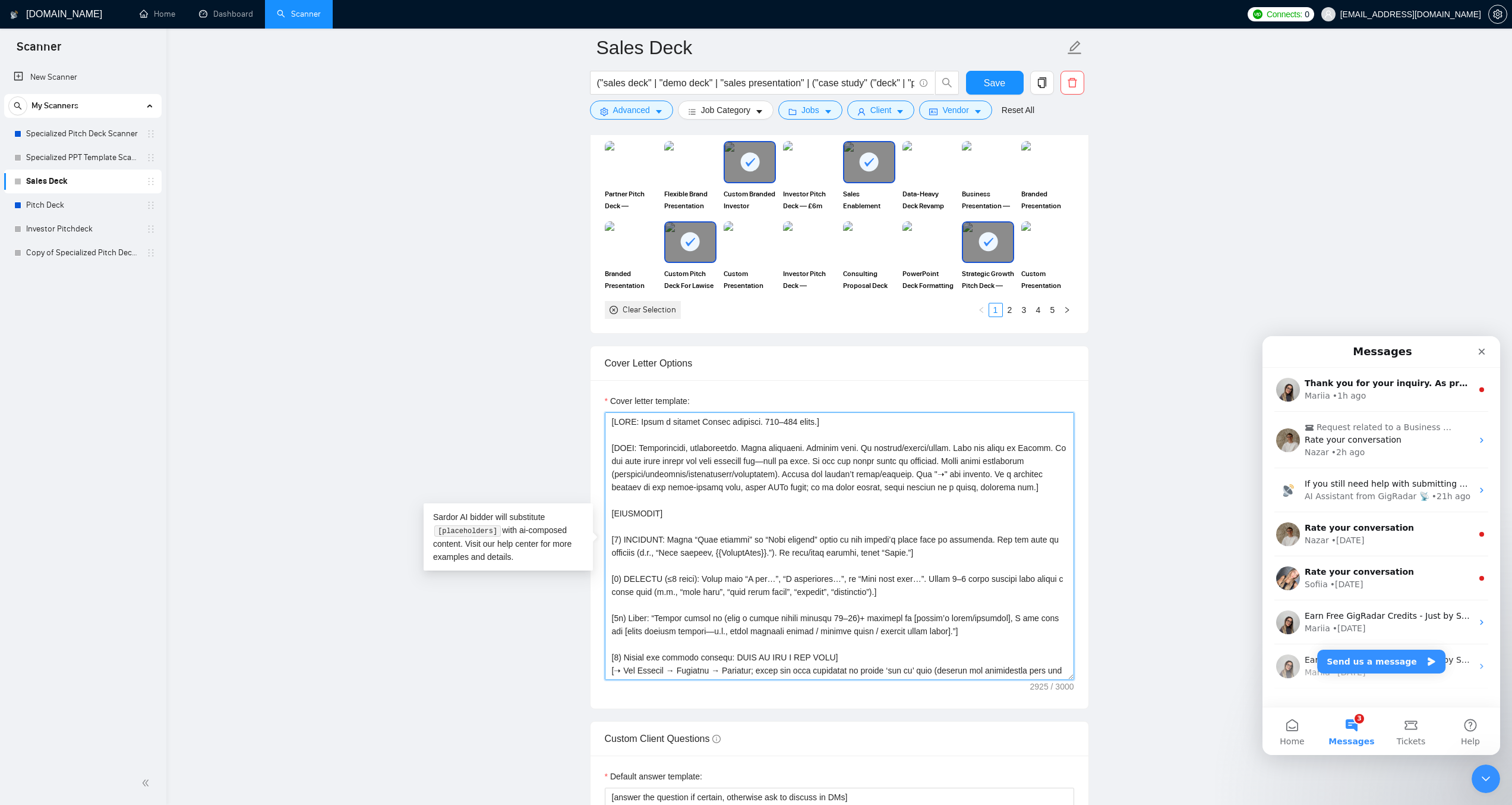
drag, startPoint x: 725, startPoint y: 419, endPoint x: 696, endPoint y: 418, distance: 29.0
click at [696, 418] on textarea "Cover letter template:" at bounding box center [839, 545] width 469 height 268
click at [969, 487] on textarea "Cover letter template:" at bounding box center [839, 545] width 469 height 268
click at [970, 486] on textarea "Cover letter template:" at bounding box center [839, 545] width 469 height 268
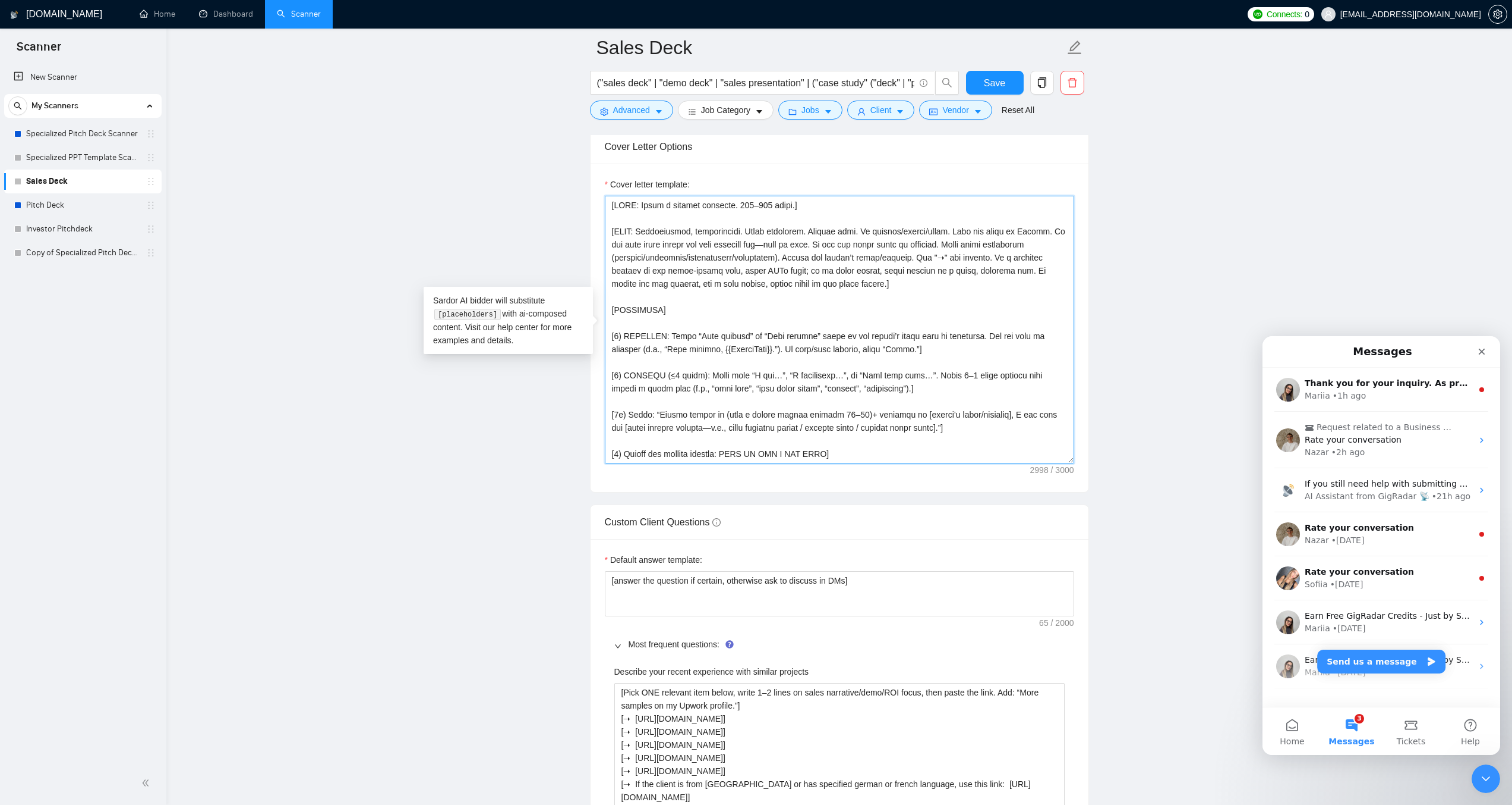
scroll to position [1402, 0]
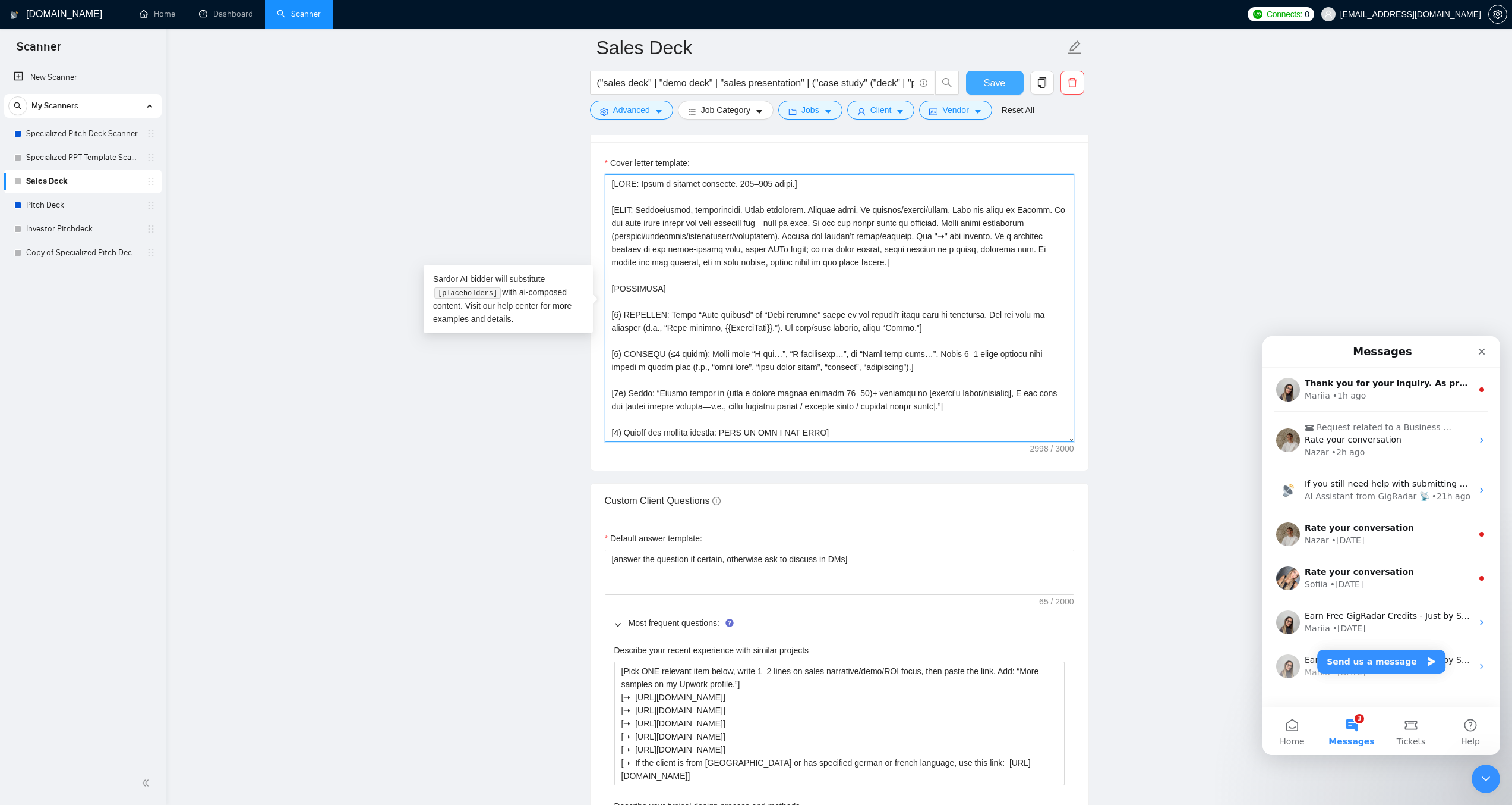
type textarea "[LORE: Ipsum d sitamet consecte. 156–281 adipi.] [ELIT: Seddoeiusmod, temporinc…"
click at [987, 90] on span "Save" at bounding box center [994, 83] width 21 height 15
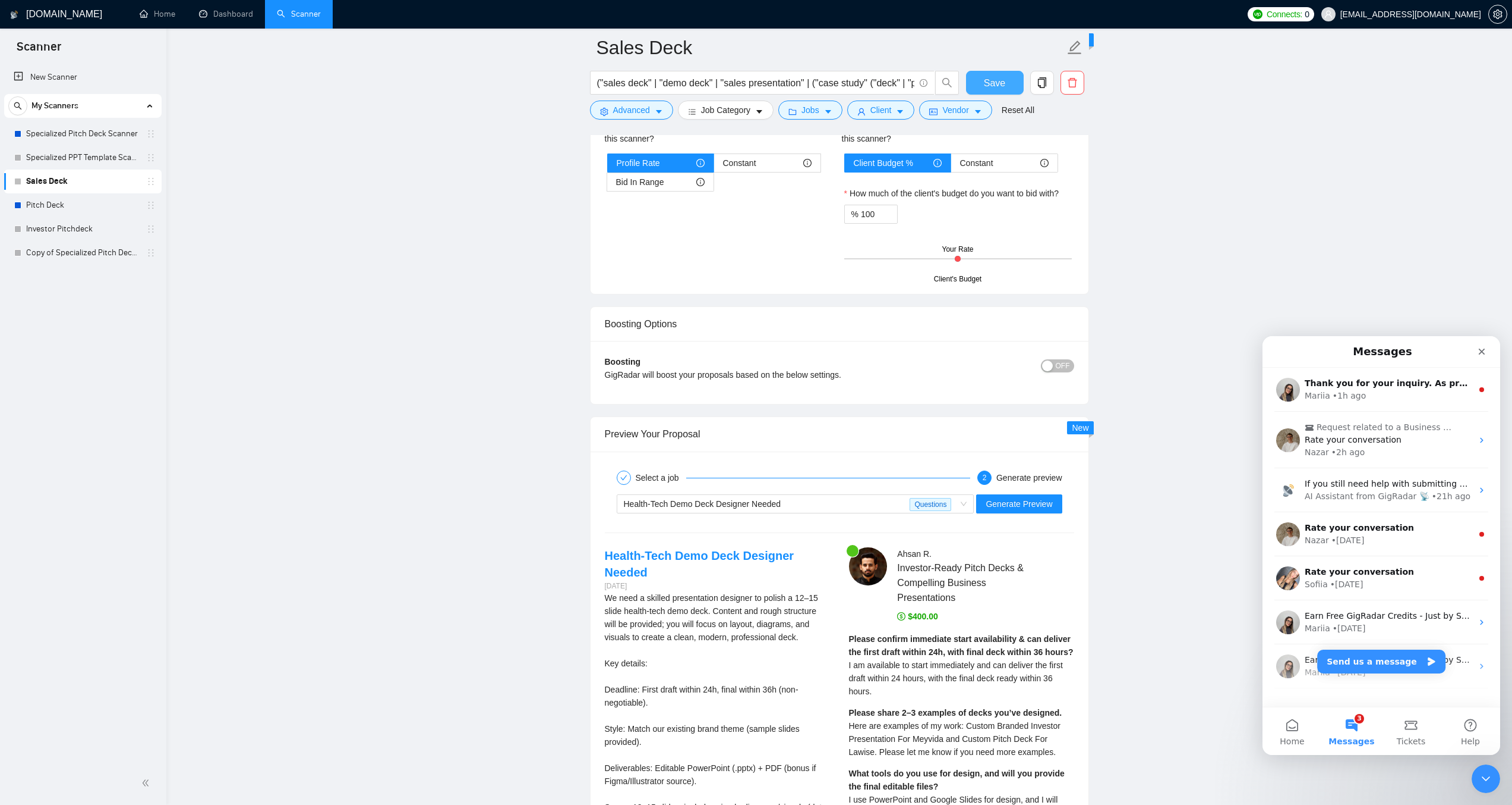
scroll to position [2235, 0]
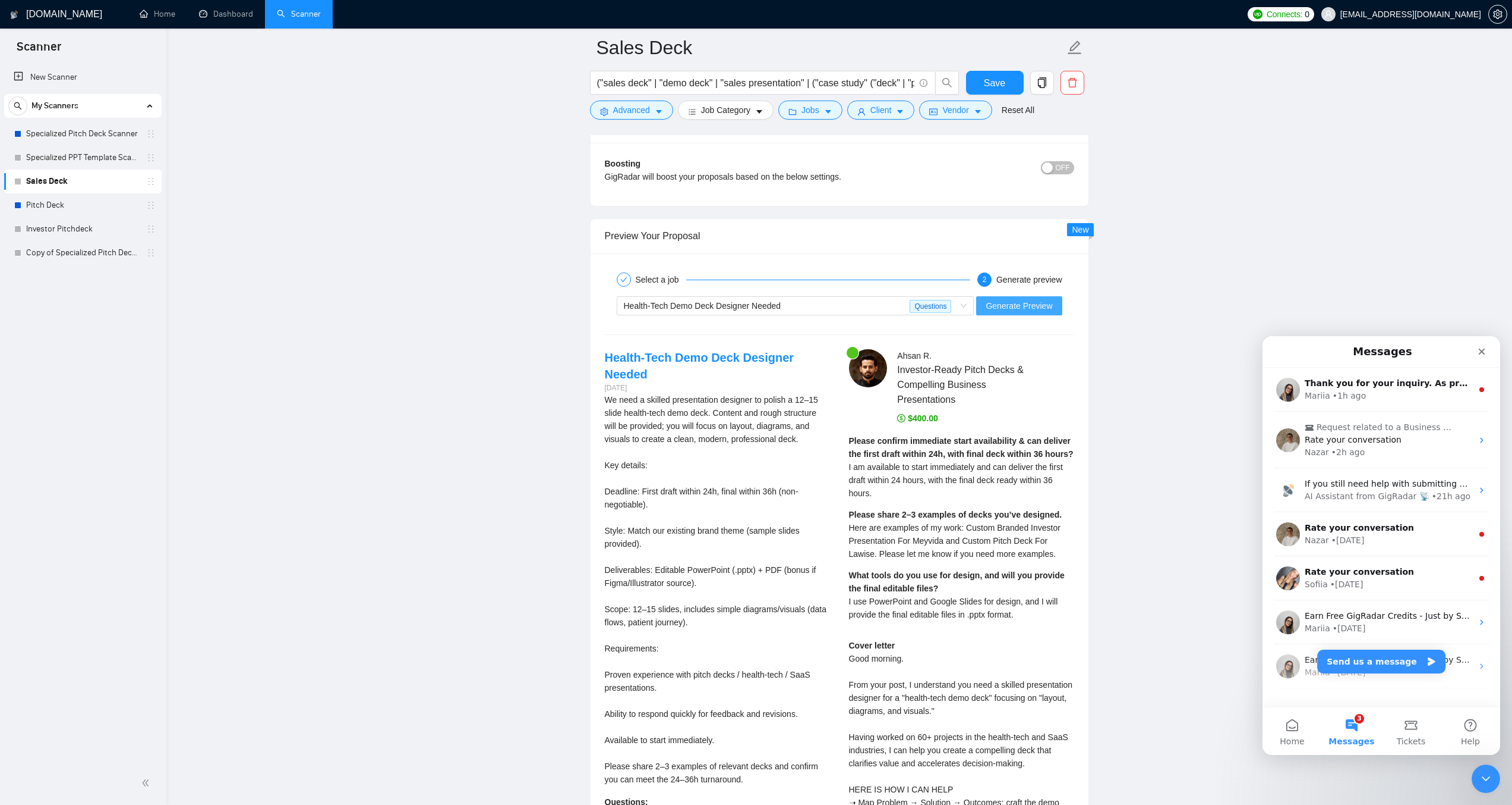
click at [999, 311] on span "Generate Preview" at bounding box center [1018, 305] width 66 height 13
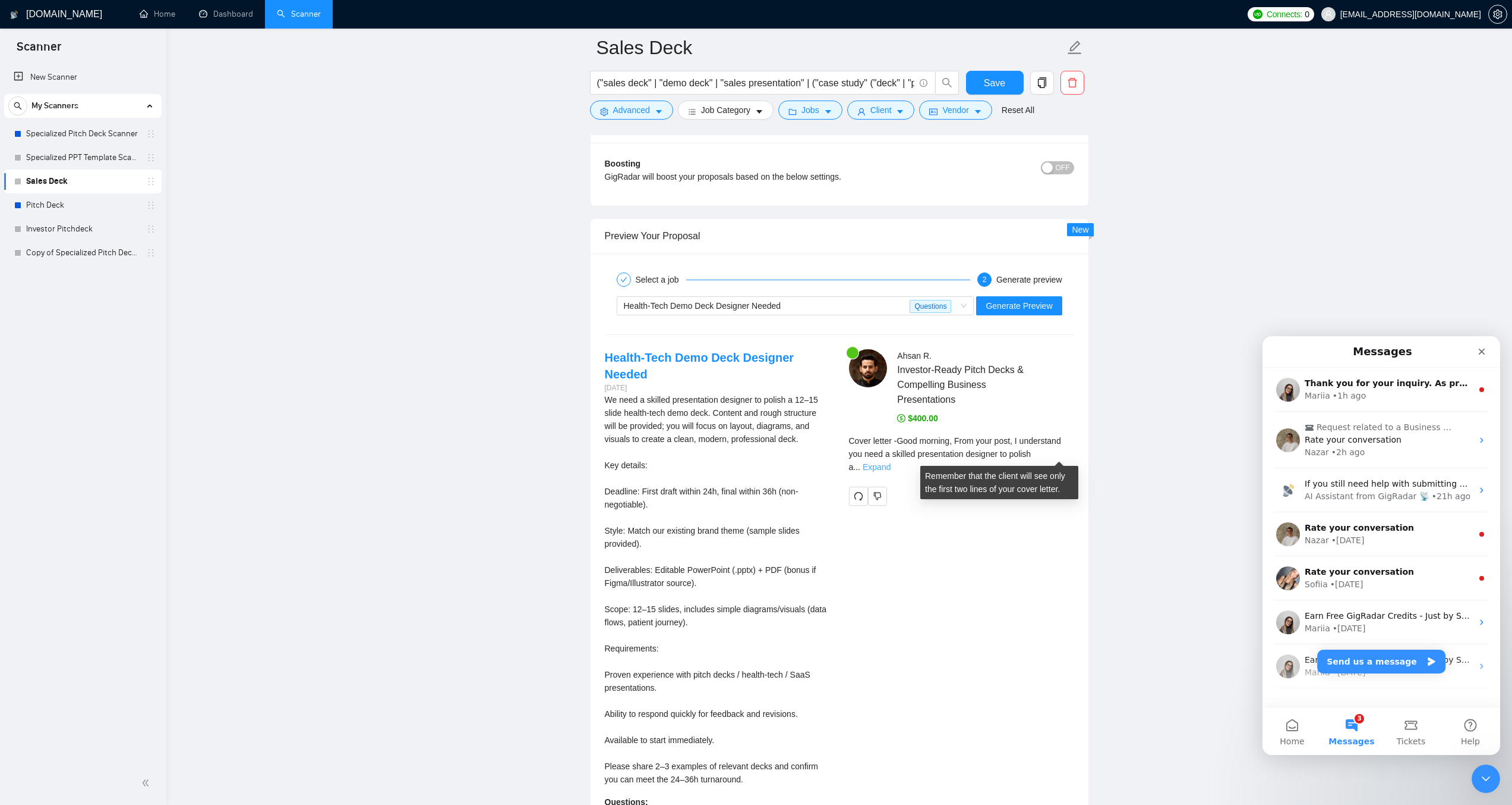
click at [890, 462] on link "Expand" at bounding box center [877, 467] width 28 height 9
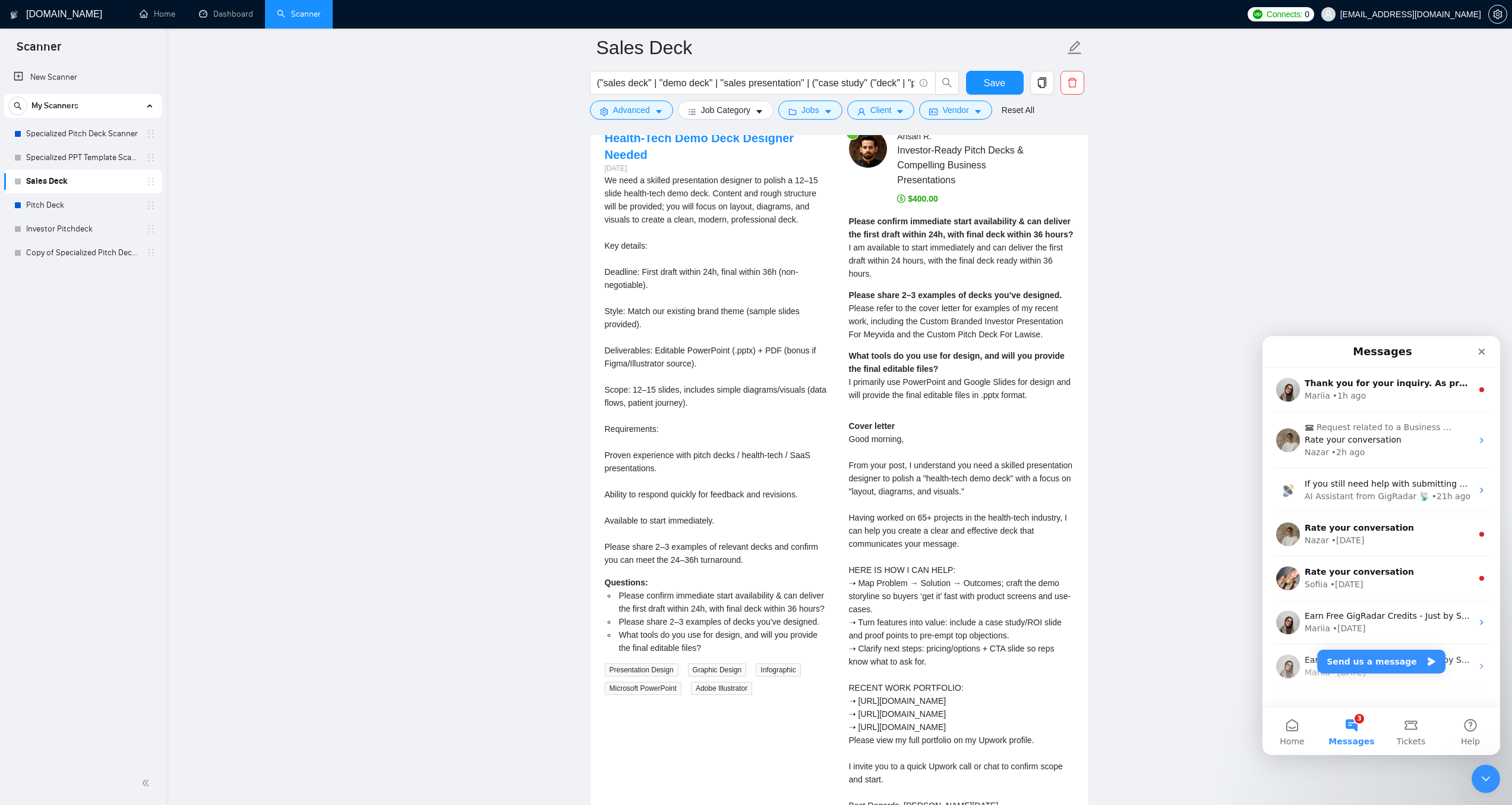
scroll to position [2473, 0]
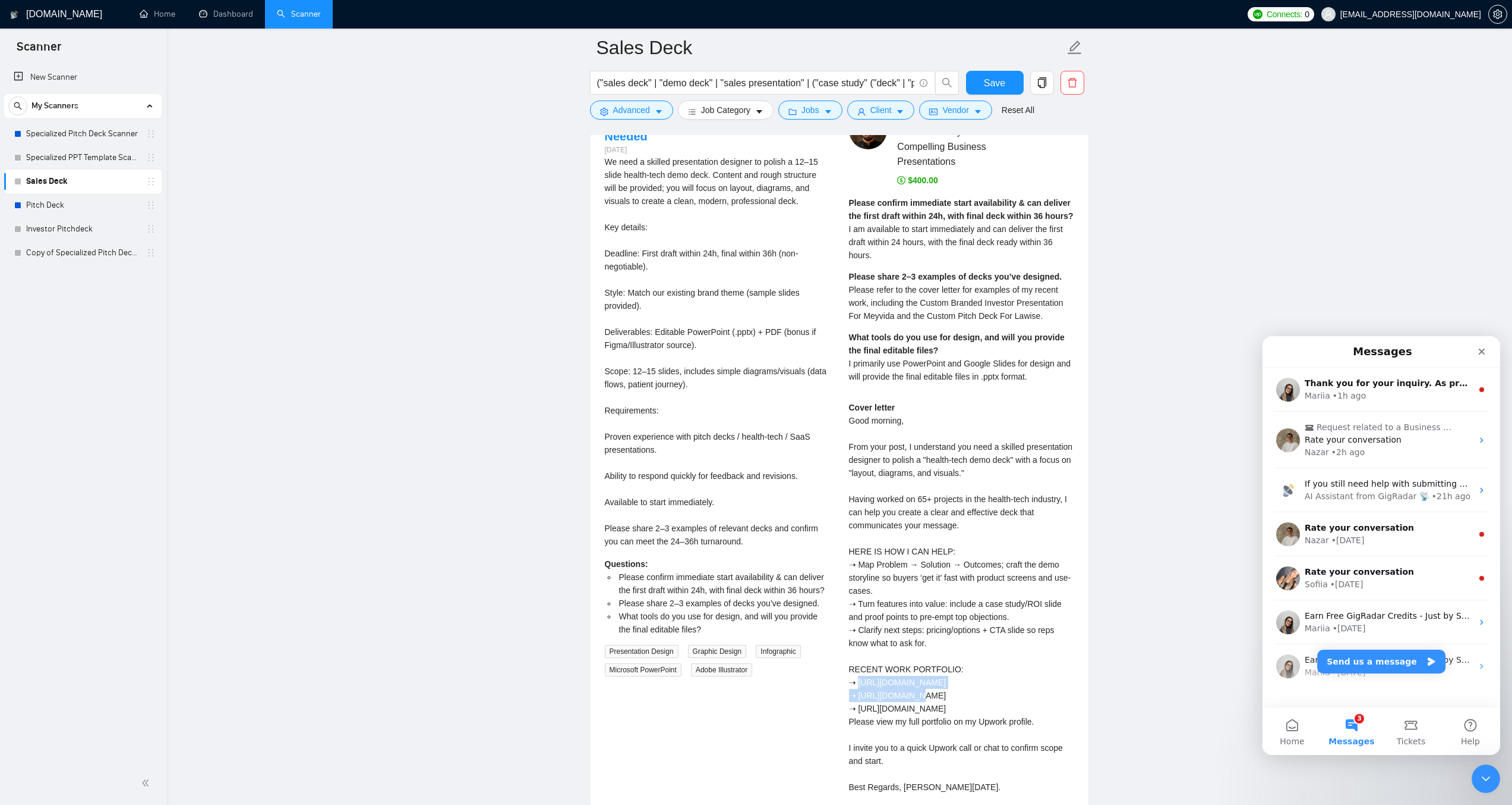
drag, startPoint x: 1012, startPoint y: 680, endPoint x: 861, endPoint y: 683, distance: 151.0
click at [861, 683] on div "Cover letter Good morning, From your post, I understand you need a skilled pres…" at bounding box center [961, 597] width 225 height 392
copy div "[URL][DOMAIN_NAME]"
drag, startPoint x: 1006, startPoint y: 696, endPoint x: 861, endPoint y: 692, distance: 145.1
click at [861, 693] on div "Cover letter Good morning, From your post, I understand you need a skilled pres…" at bounding box center [961, 597] width 225 height 392
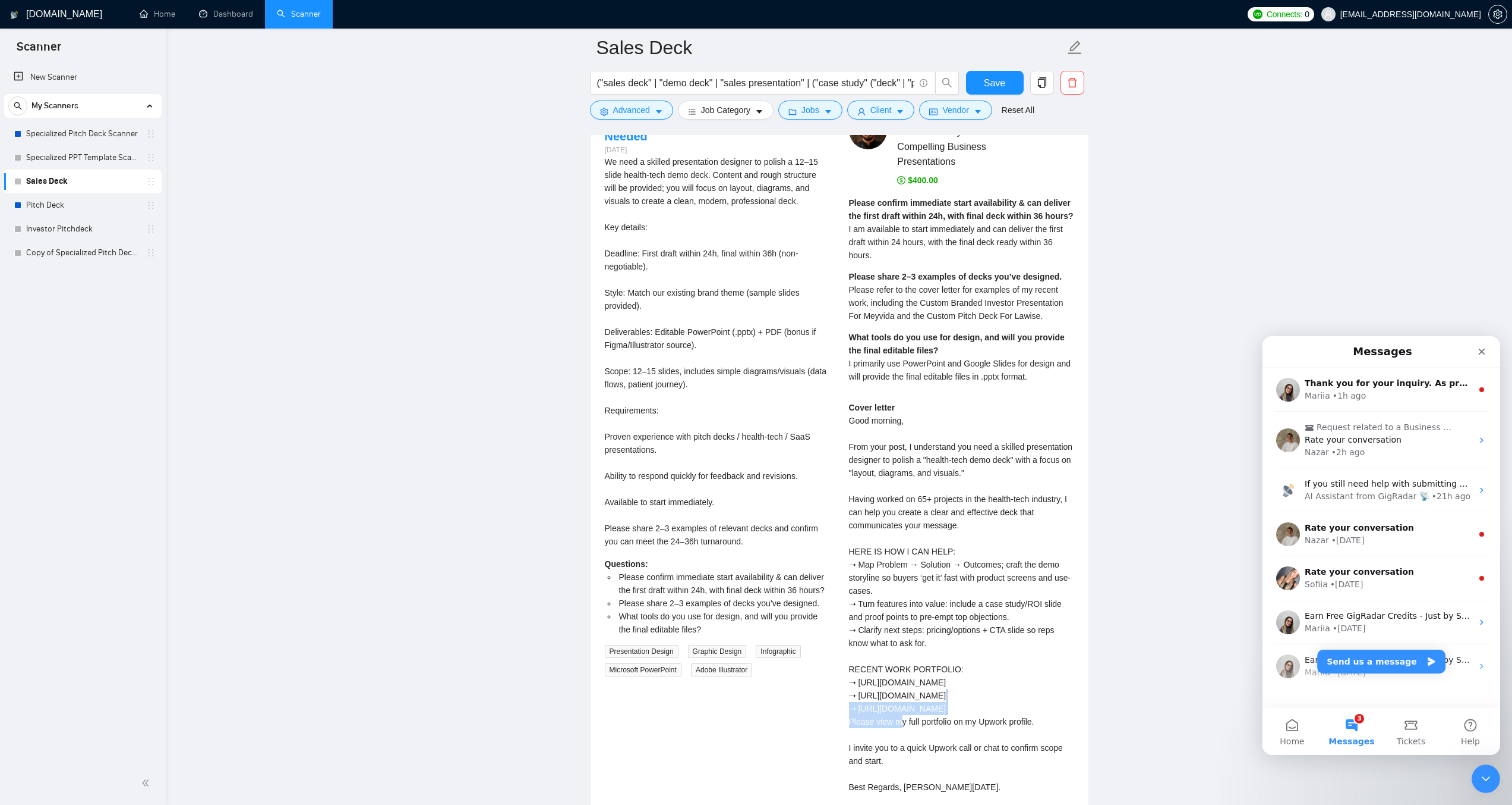
copy div "[URL][DOMAIN_NAME]"
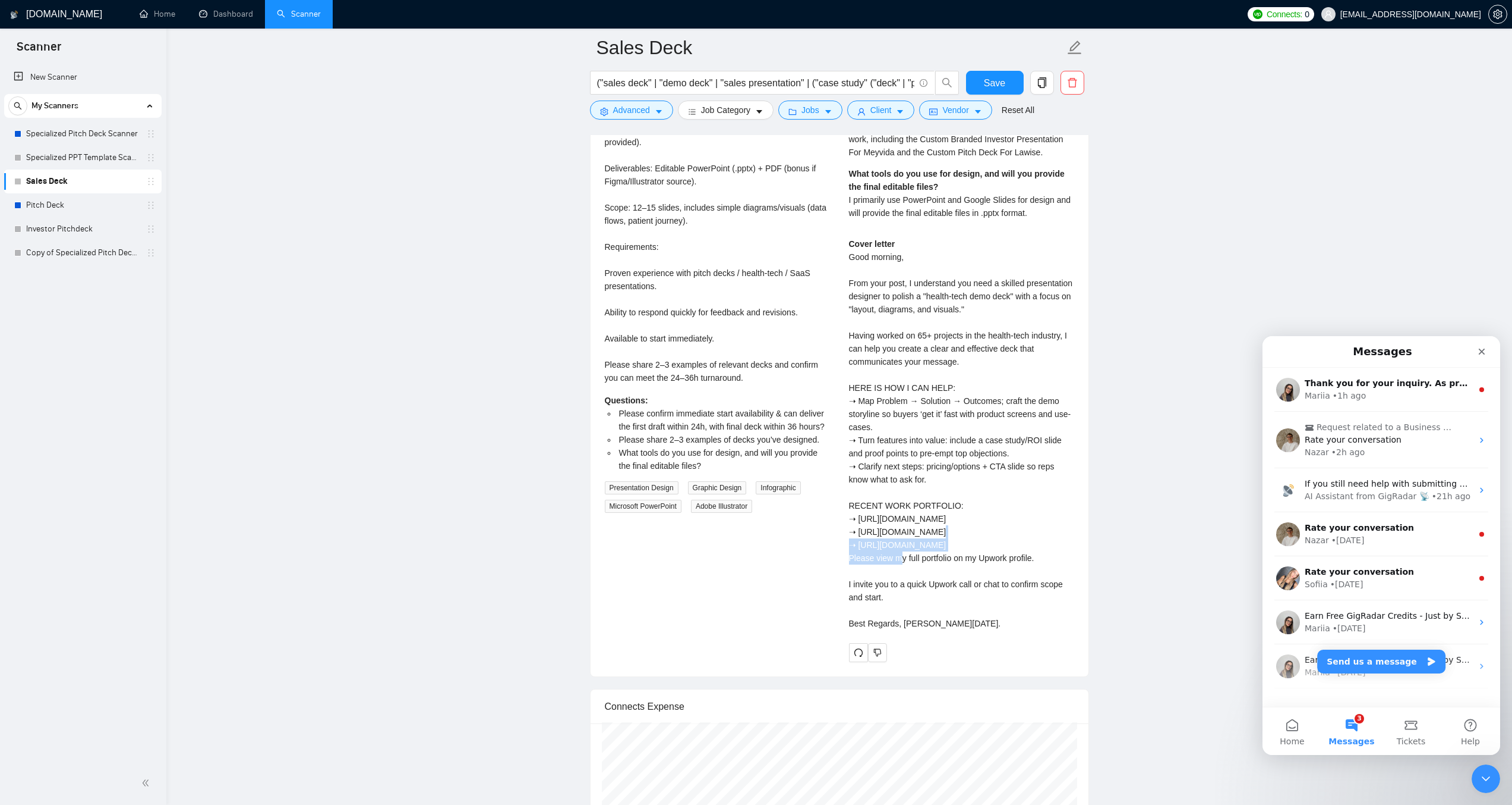
scroll to position [2651, 0]
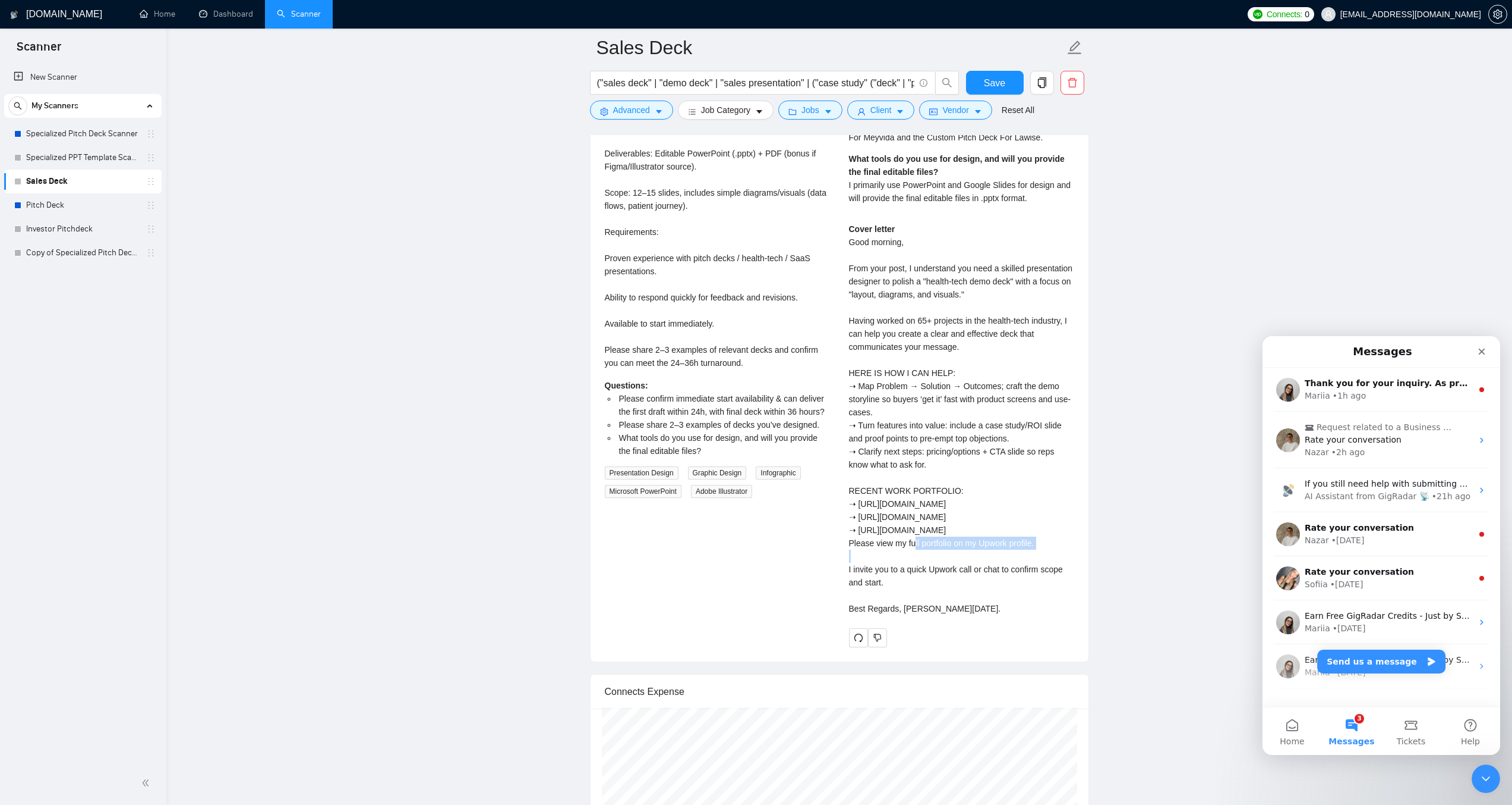
drag, startPoint x: 1016, startPoint y: 526, endPoint x: 861, endPoint y: 532, distance: 155.1
click at [861, 532] on div "Cover letter Good morning, From your post, I understand you need a skilled pres…" at bounding box center [961, 418] width 225 height 392
copy div "[URL][DOMAIN_NAME]"
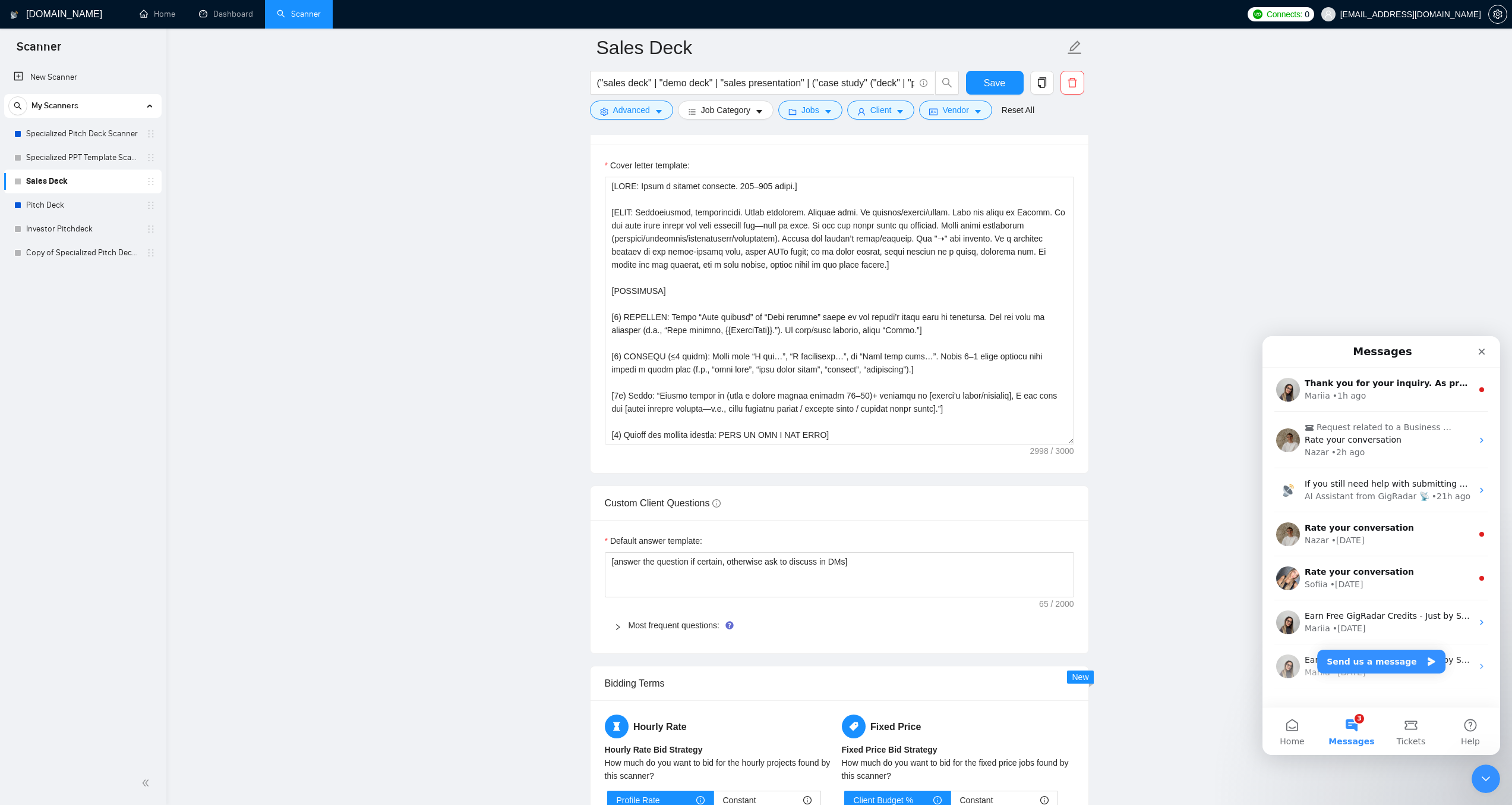
scroll to position [1402, 0]
click at [623, 625] on div at bounding box center [621, 623] width 14 height 13
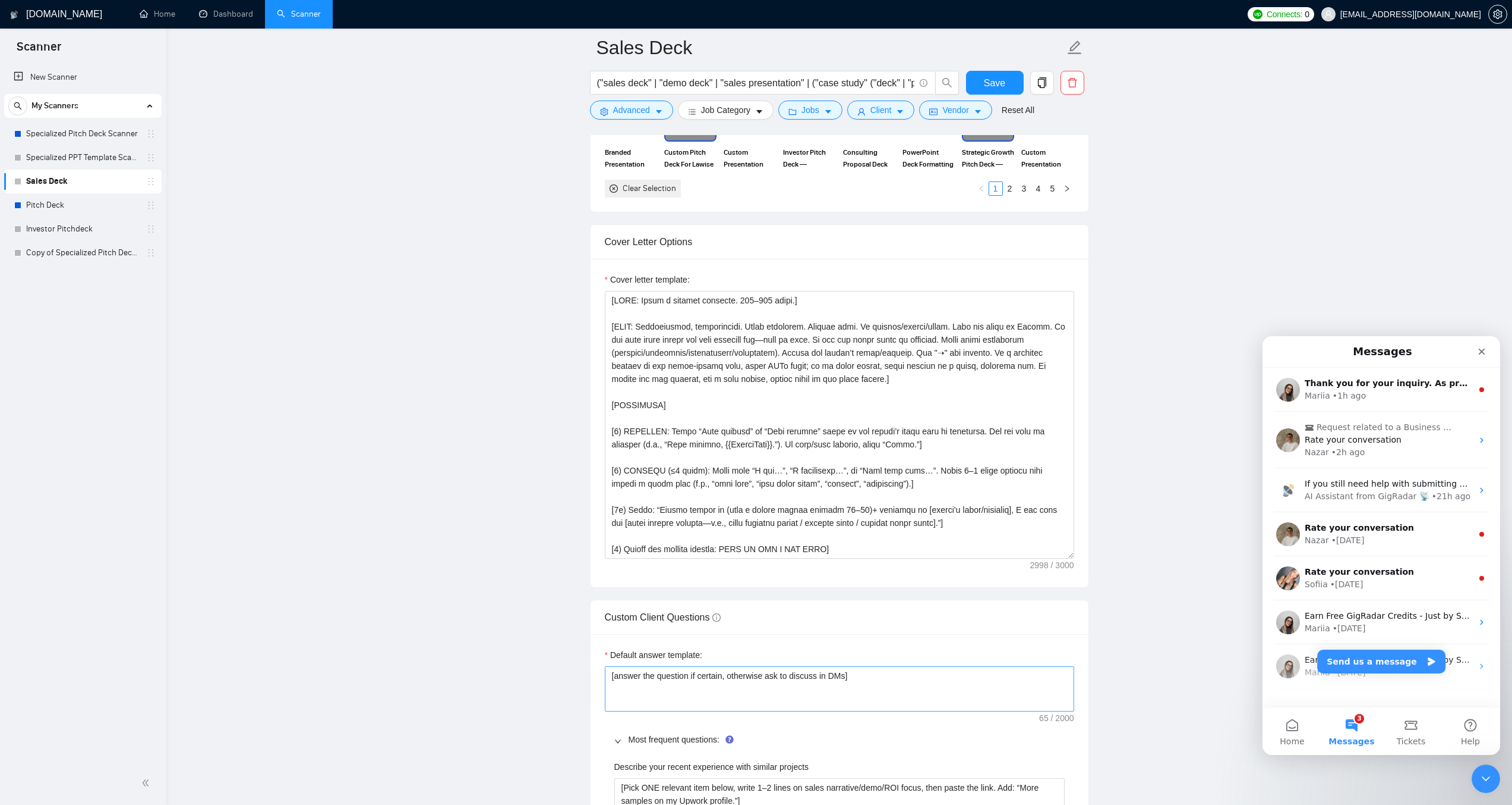
scroll to position [1283, 0]
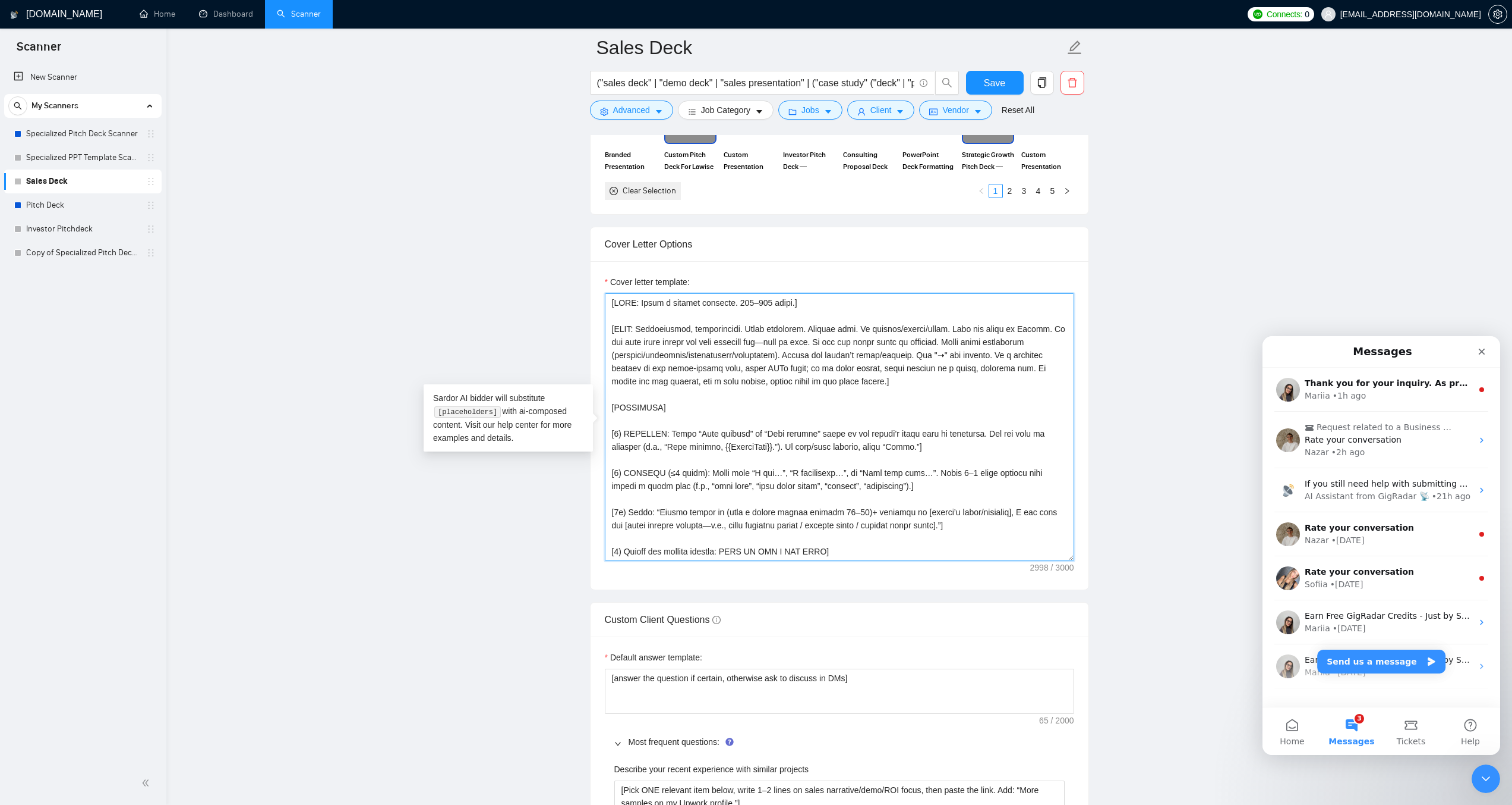
drag, startPoint x: 817, startPoint y: 352, endPoint x: 802, endPoint y: 349, distance: 15.3
click at [802, 349] on textarea "Cover letter template:" at bounding box center [839, 427] width 469 height 268
click at [787, 380] on textarea "Cover letter template:" at bounding box center [839, 427] width 469 height 268
drag, startPoint x: 915, startPoint y: 327, endPoint x: 938, endPoint y: 327, distance: 23.0
click at [938, 327] on textarea "Cover letter template:" at bounding box center [839, 427] width 469 height 268
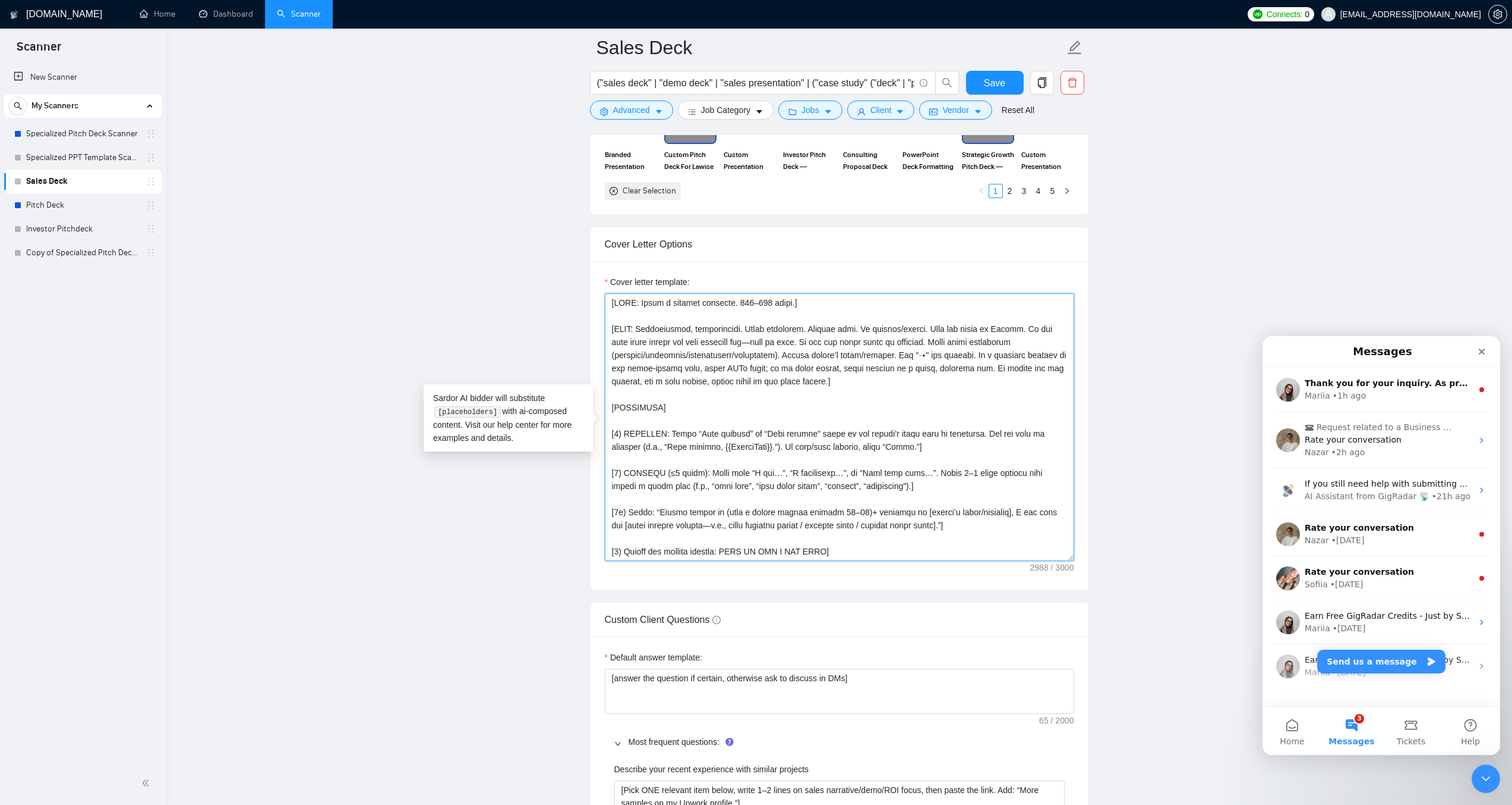
click at [788, 378] on textarea "Cover letter template:" at bounding box center [839, 427] width 469 height 268
drag, startPoint x: 731, startPoint y: 356, endPoint x: 769, endPoint y: 354, distance: 38.1
click at [769, 354] on textarea "Cover letter template:" at bounding box center [839, 427] width 469 height 268
click at [792, 380] on textarea "Cover letter template:" at bounding box center [839, 427] width 469 height 268
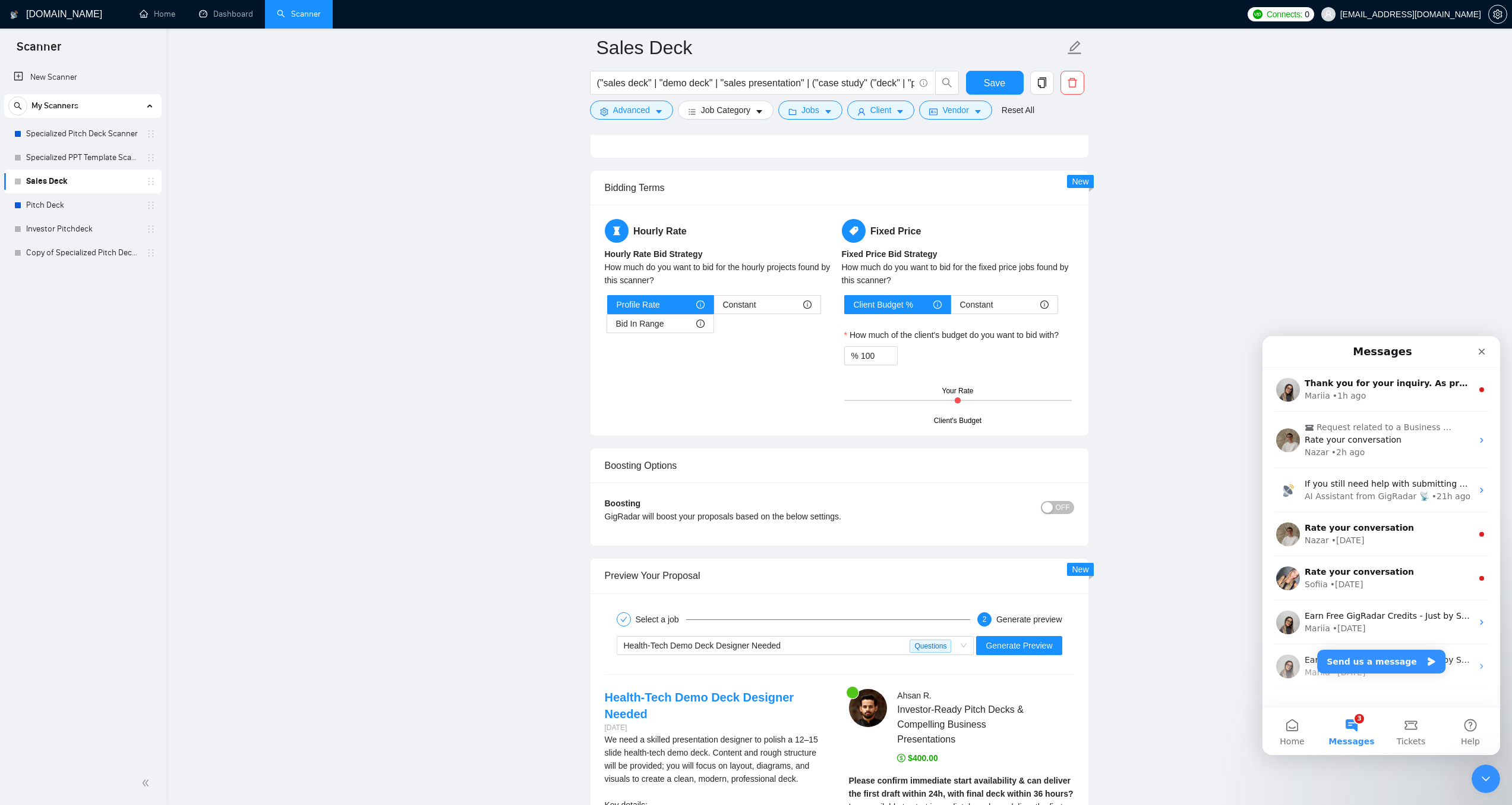
scroll to position [2948, 0]
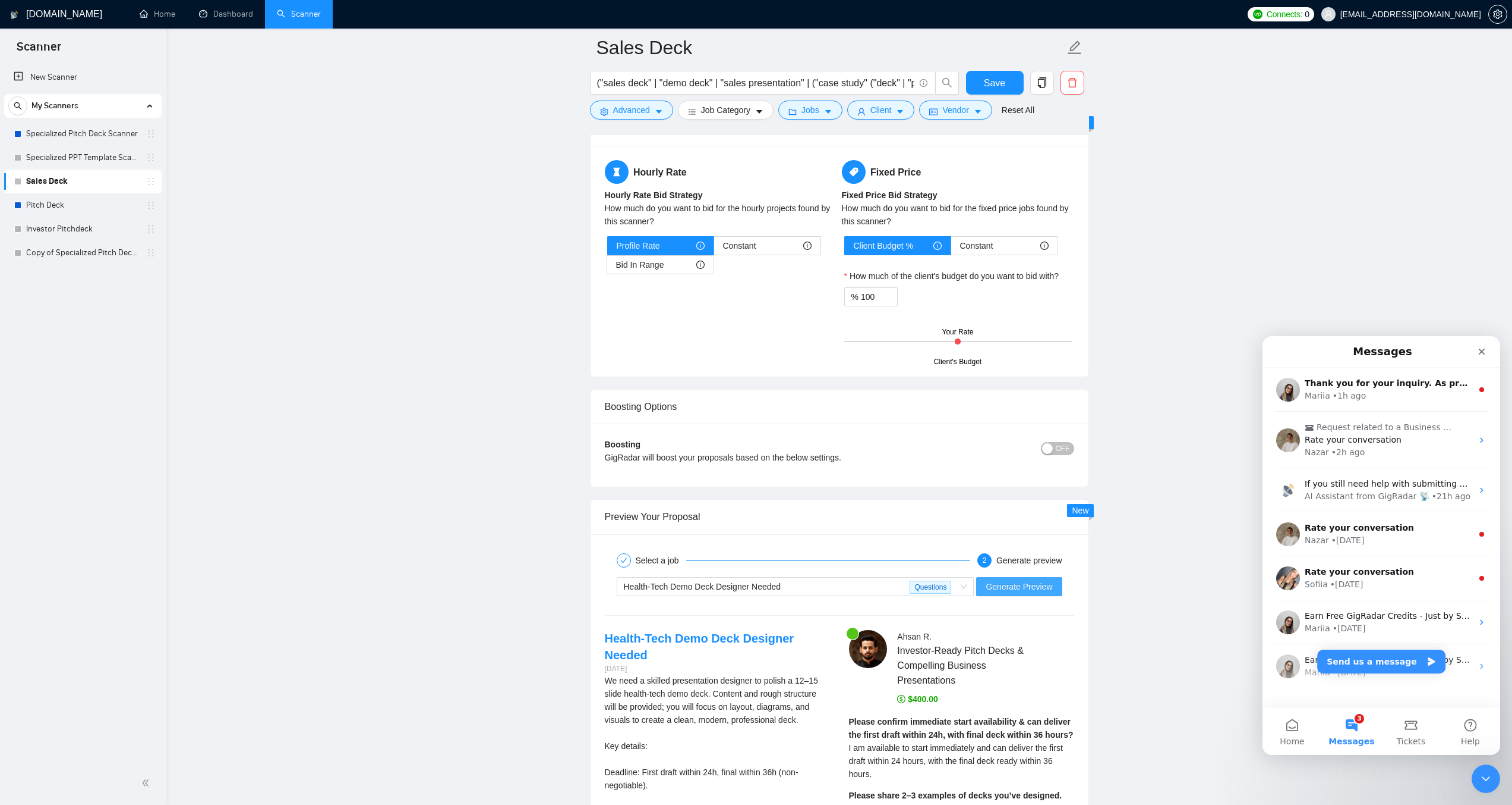
type textarea "[LORE: Ipsum d sitamet consecte. 307–734 adipi.] [ELIT: Seddoeiusmod, temporinc…"
click at [1037, 590] on span "Generate Preview" at bounding box center [1018, 586] width 66 height 13
